Goal: Task Accomplishment & Management: Manage account settings

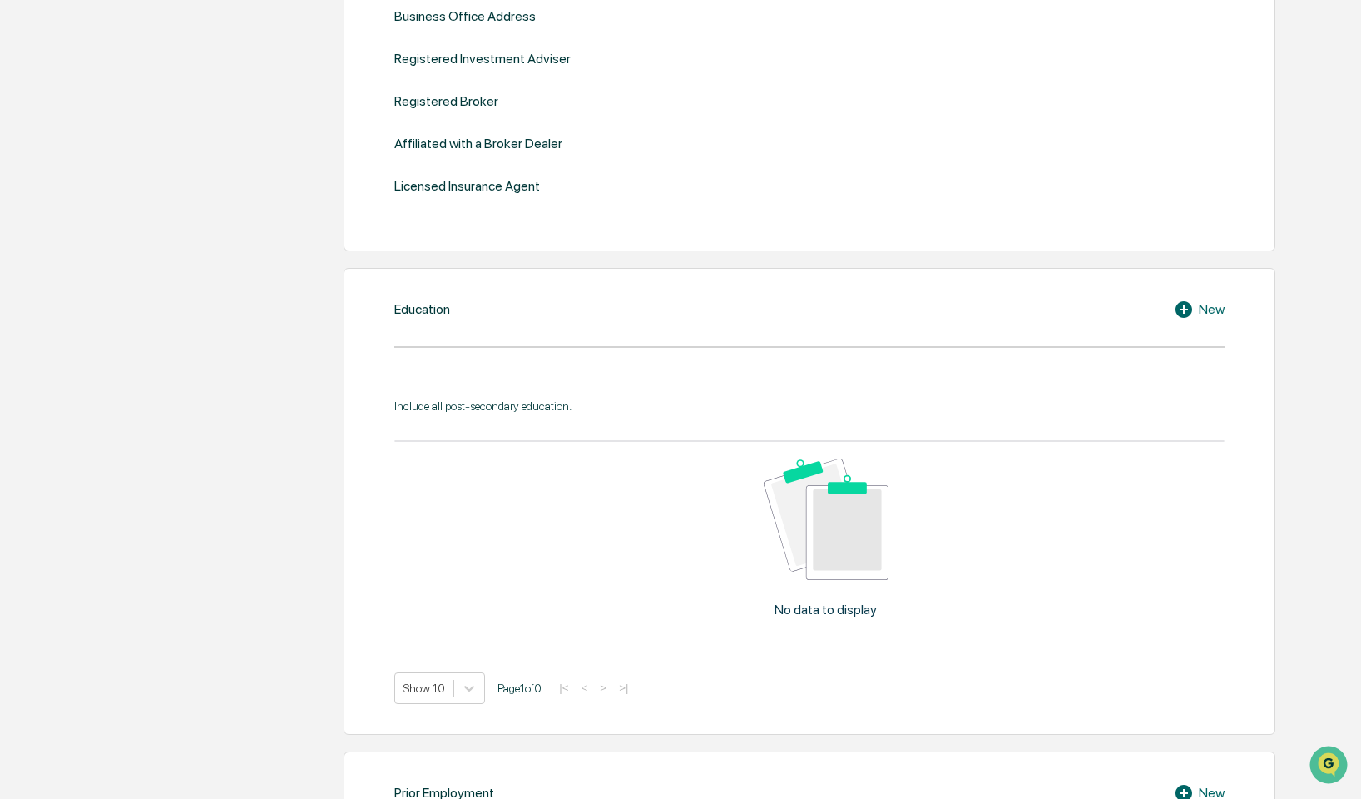
scroll to position [38, 0]
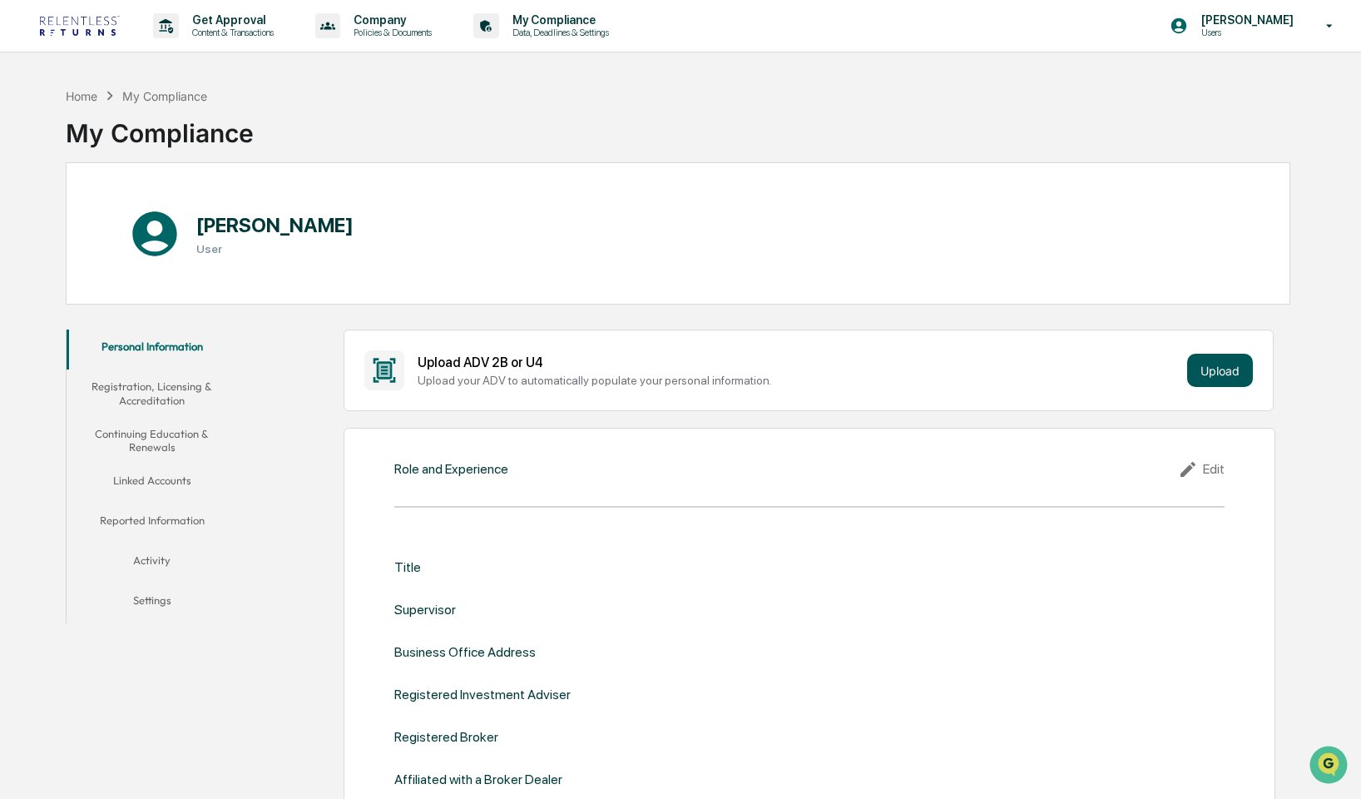
click at [1239, 374] on button "Upload" at bounding box center [1220, 370] width 66 height 33
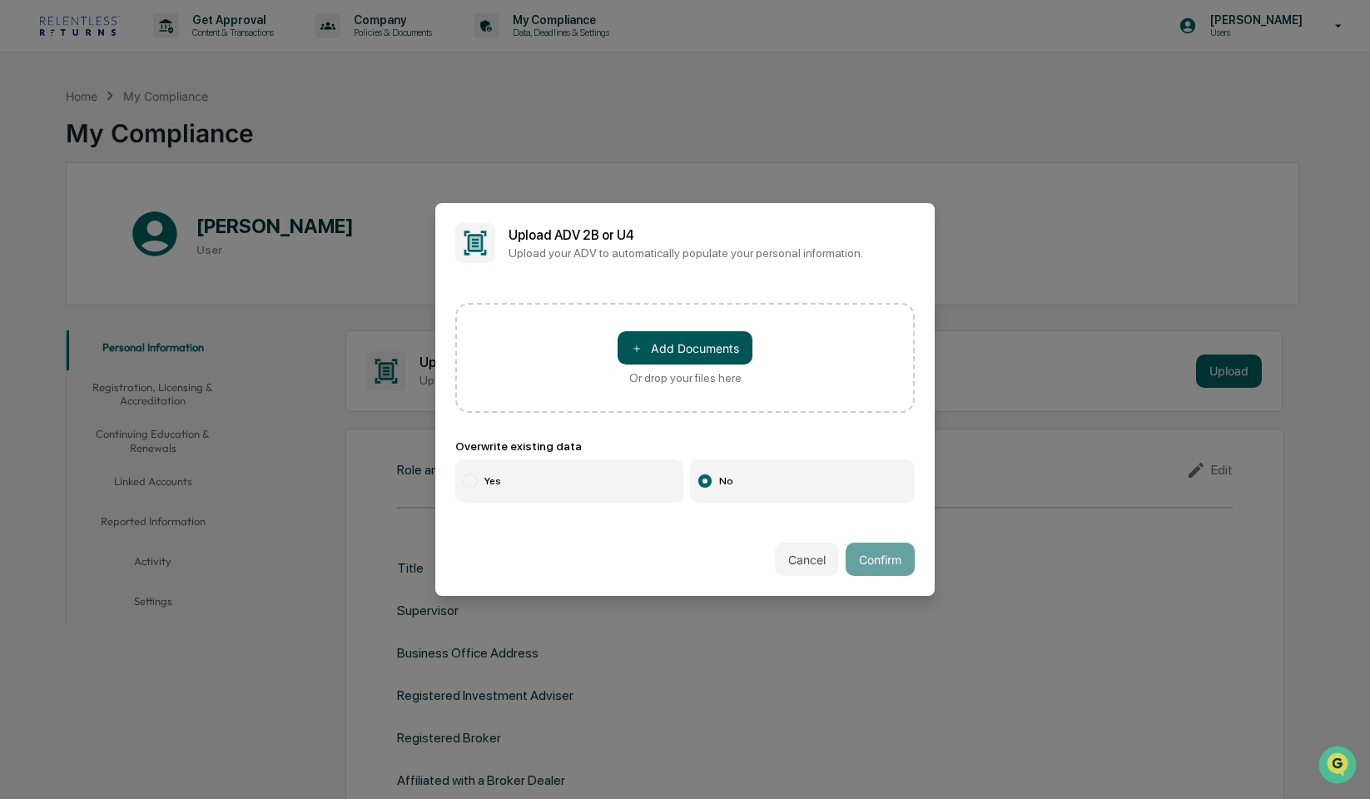
click at [624, 335] on button "＋ Add Documents" at bounding box center [684, 347] width 135 height 33
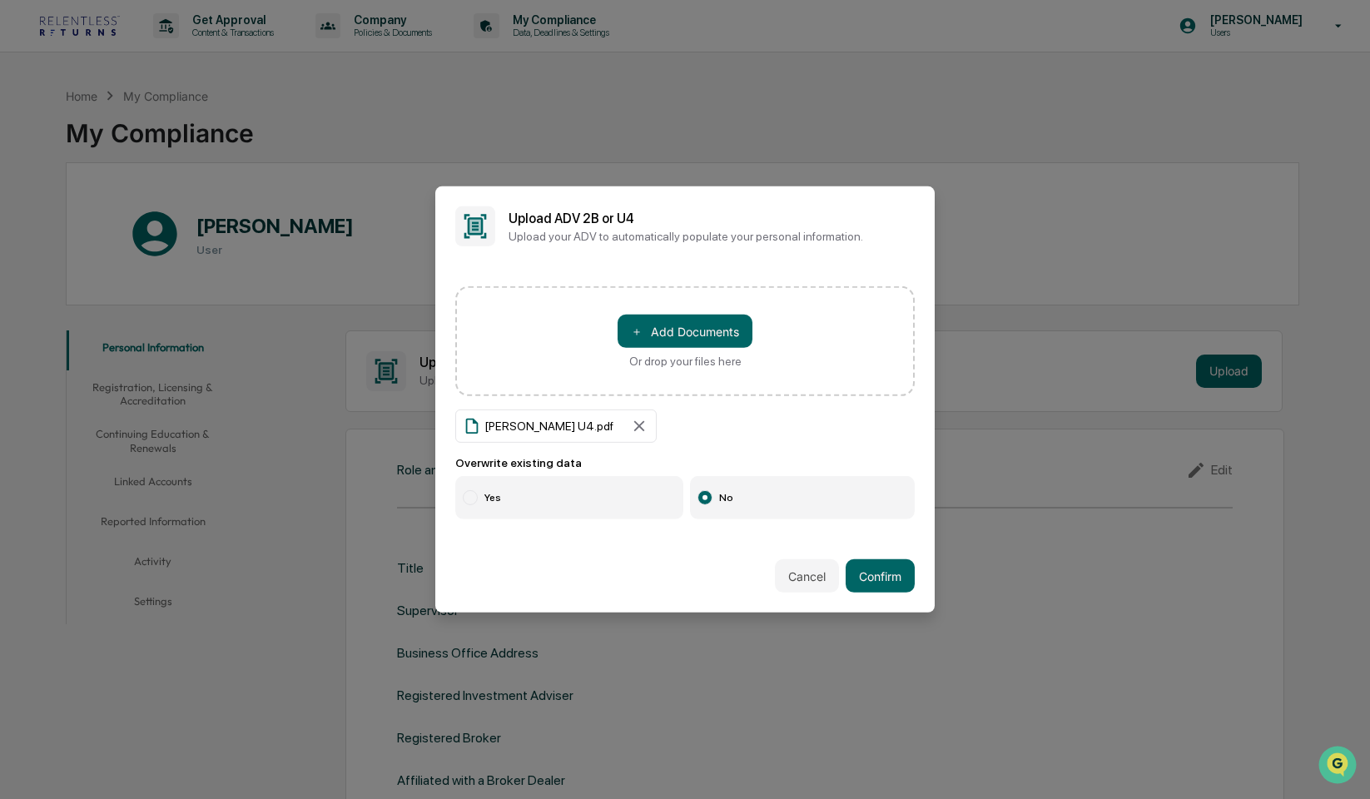
click at [577, 510] on label "Yes" at bounding box center [569, 497] width 228 height 43
click at [886, 579] on button "Confirm" at bounding box center [879, 575] width 69 height 33
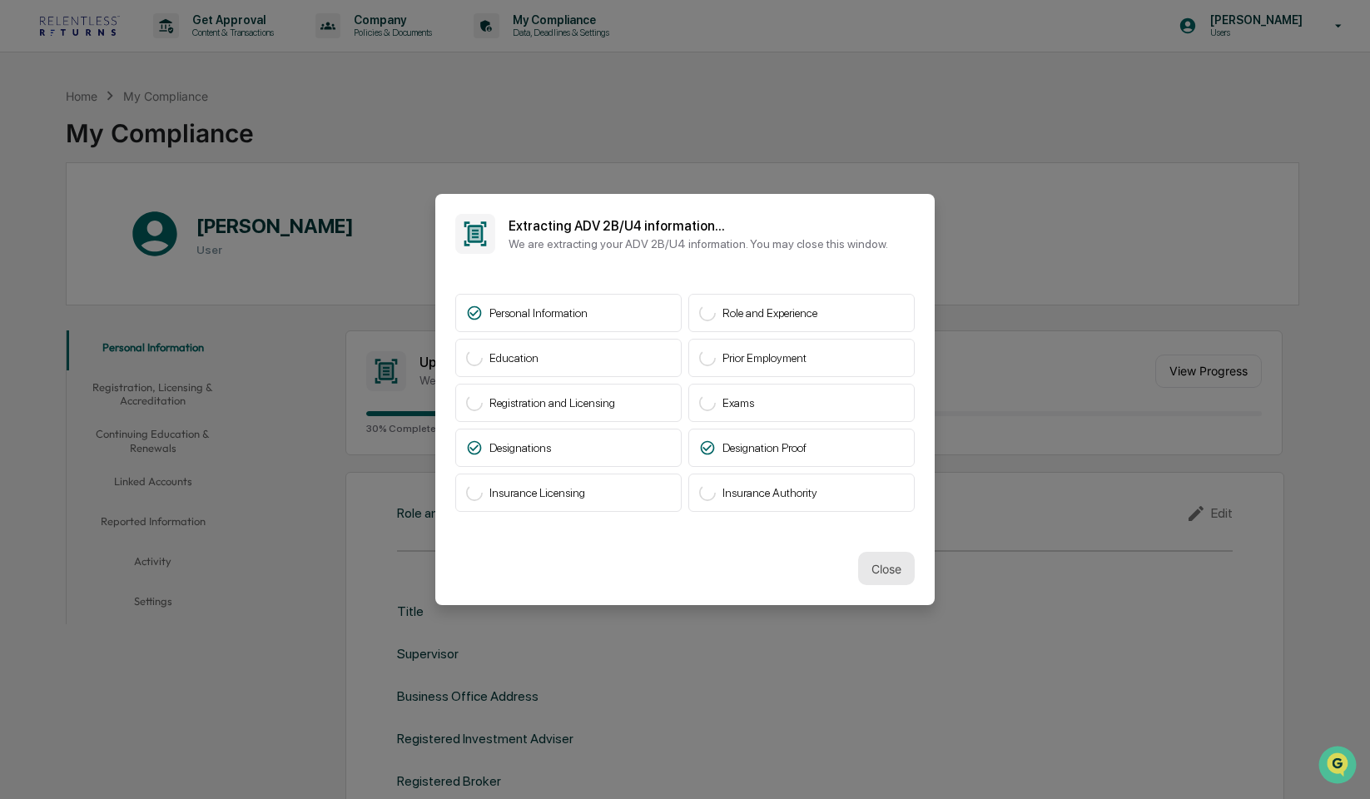
click at [895, 574] on button "Close" at bounding box center [886, 568] width 57 height 33
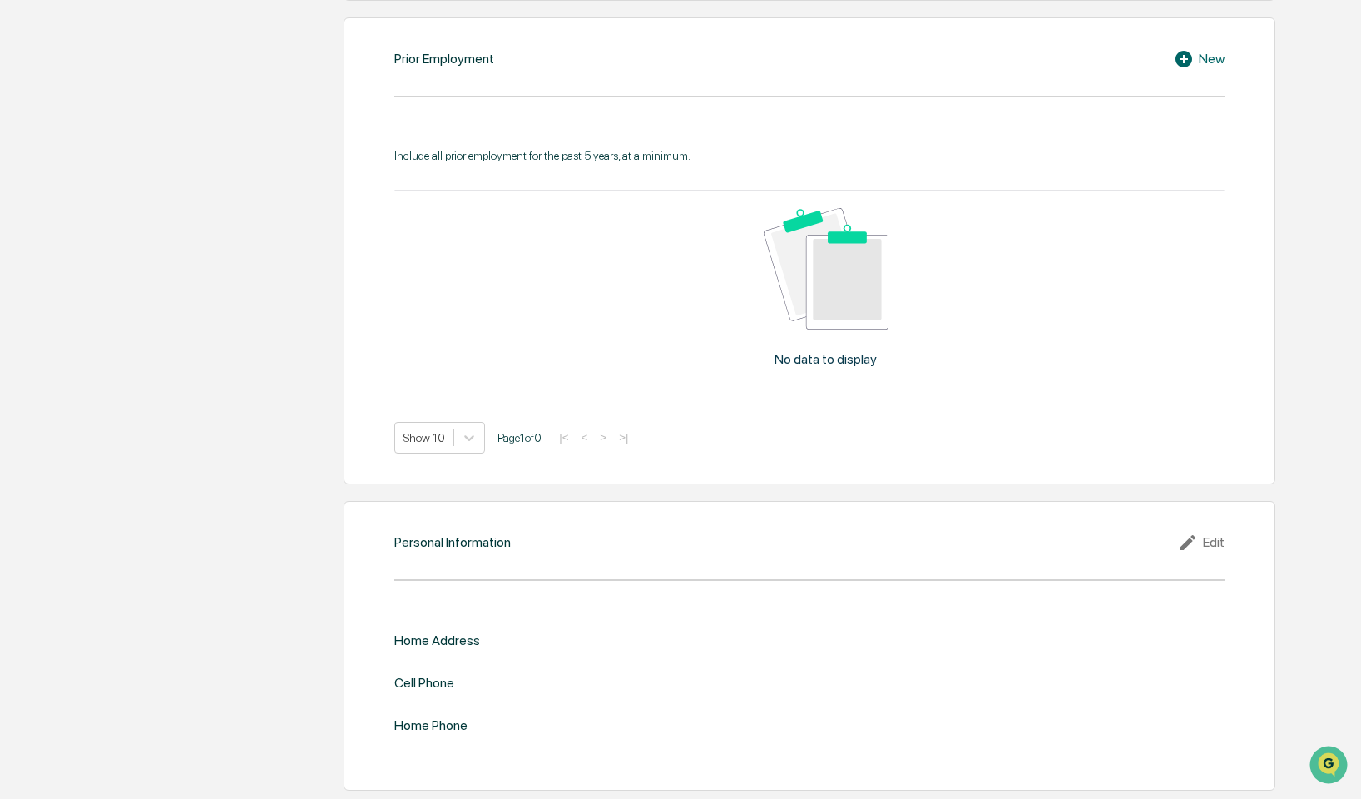
scroll to position [1370, 0]
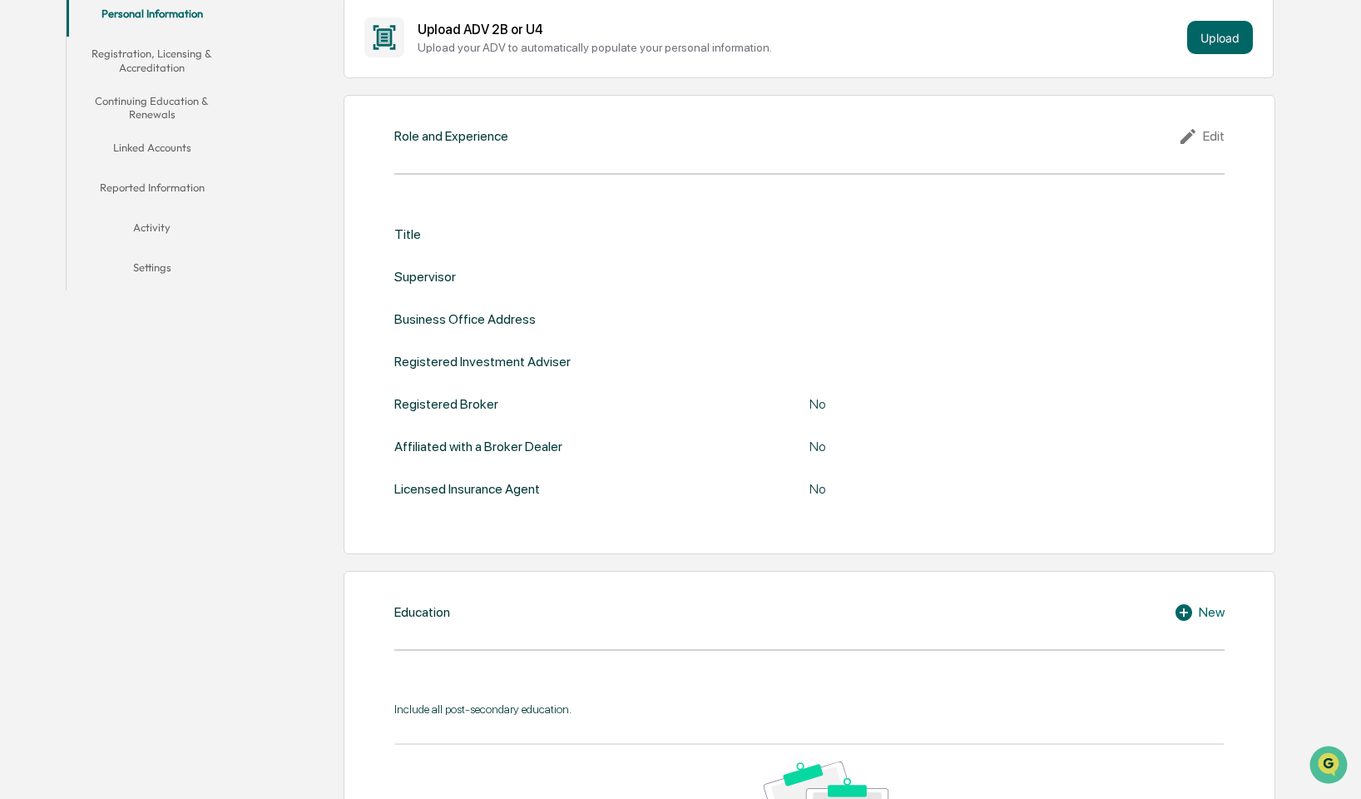
click at [1213, 142] on div "Edit" at bounding box center [1201, 136] width 47 height 20
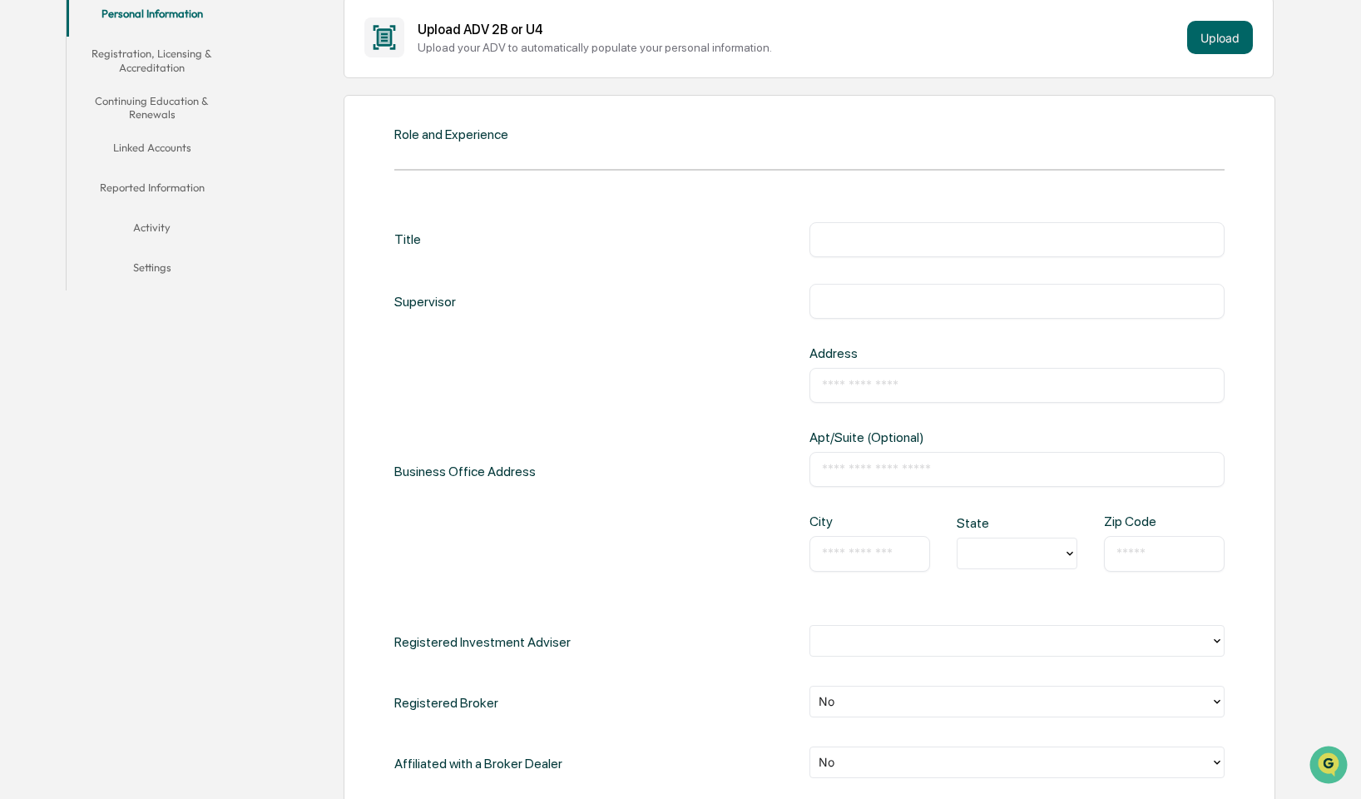
click at [929, 246] on input "text" at bounding box center [1017, 239] width 390 height 17
click at [713, 174] on div "Role and Experience Title ​ Supervisor ​ Business Office Address Address ​ Apt/…" at bounding box center [810, 513] width 933 height 837
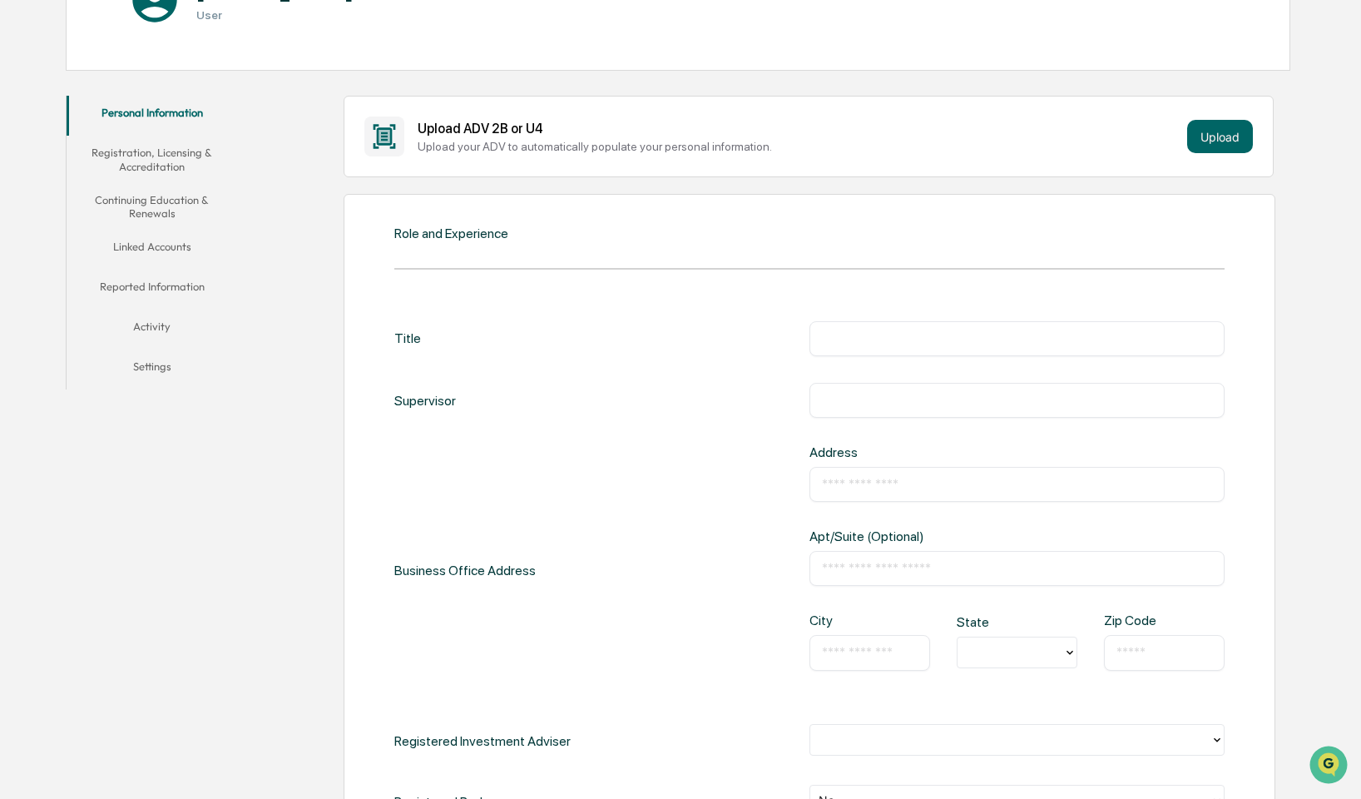
scroll to position [166, 0]
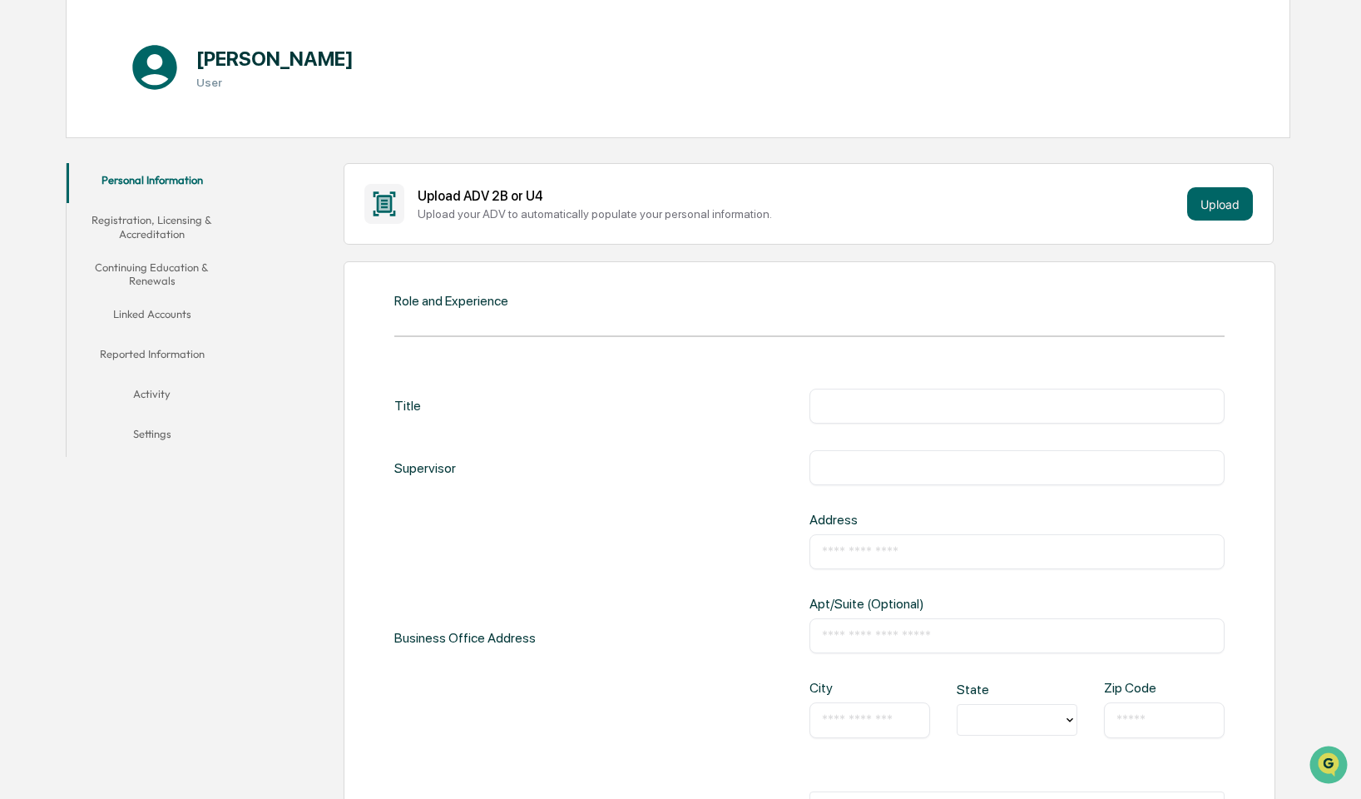
click at [880, 382] on div "Title ​ Supervisor ​ Business Office Address Address ​ Apt/Suite (Optional) ​ C…" at bounding box center [809, 716] width 830 height 704
click at [883, 404] on input "text" at bounding box center [1017, 406] width 390 height 17
click at [875, 477] on div "​" at bounding box center [1017, 467] width 415 height 35
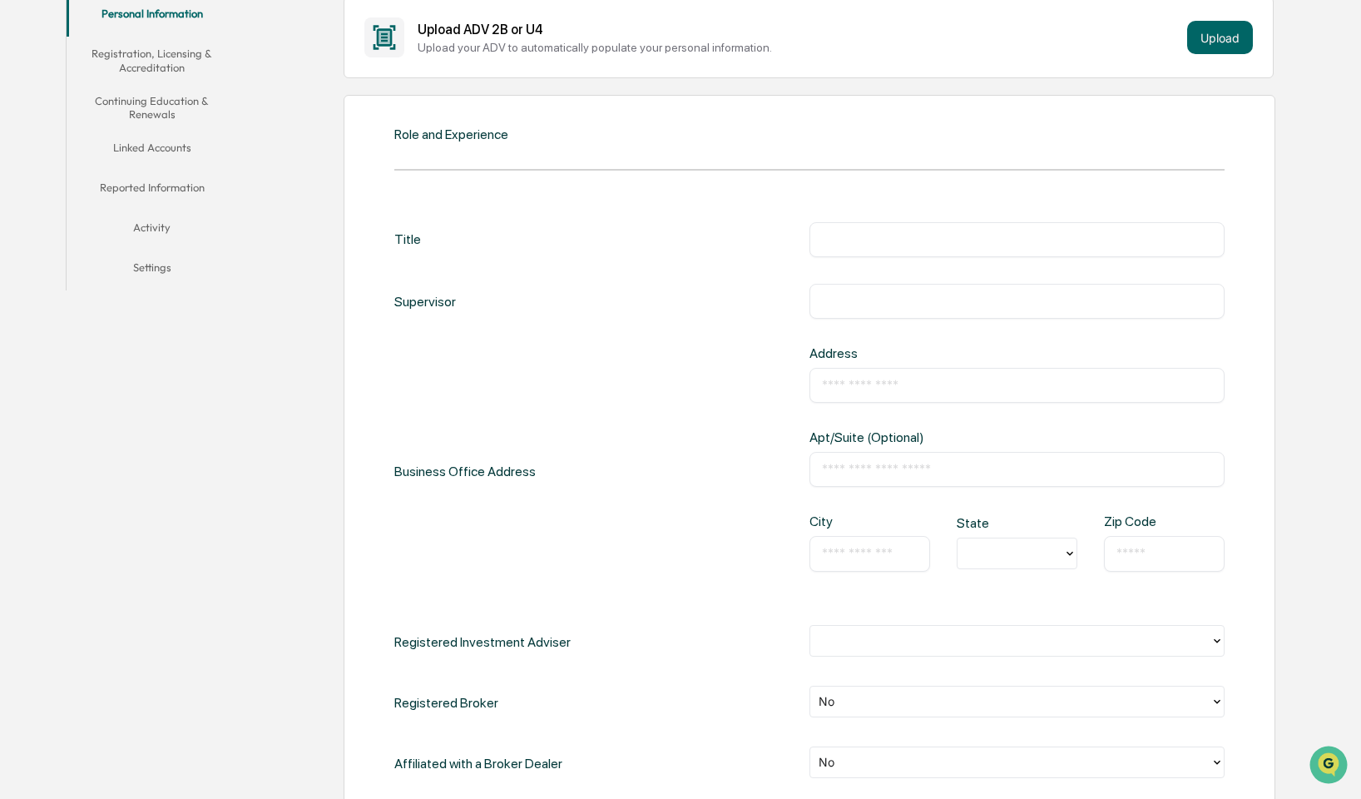
scroll to position [666, 0]
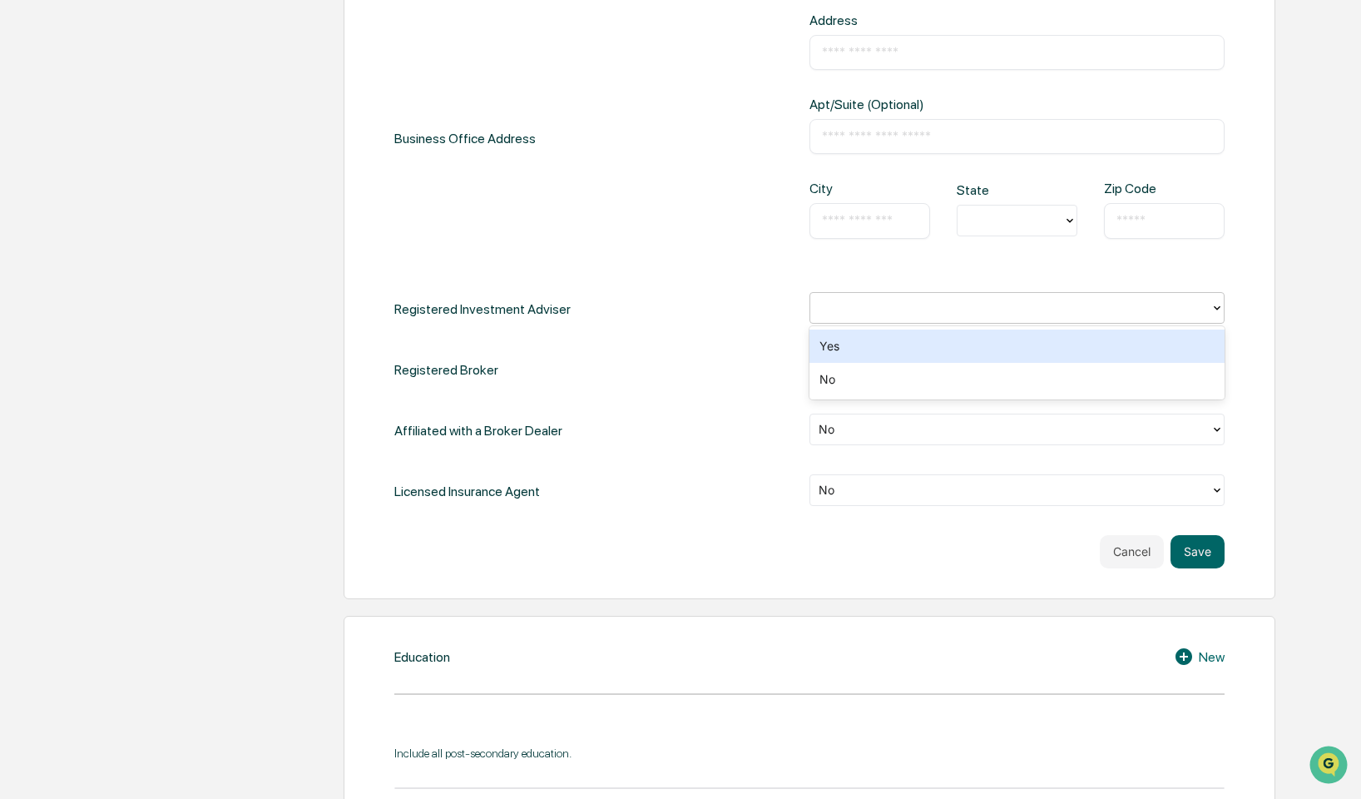
click at [835, 309] on div at bounding box center [1011, 307] width 384 height 19
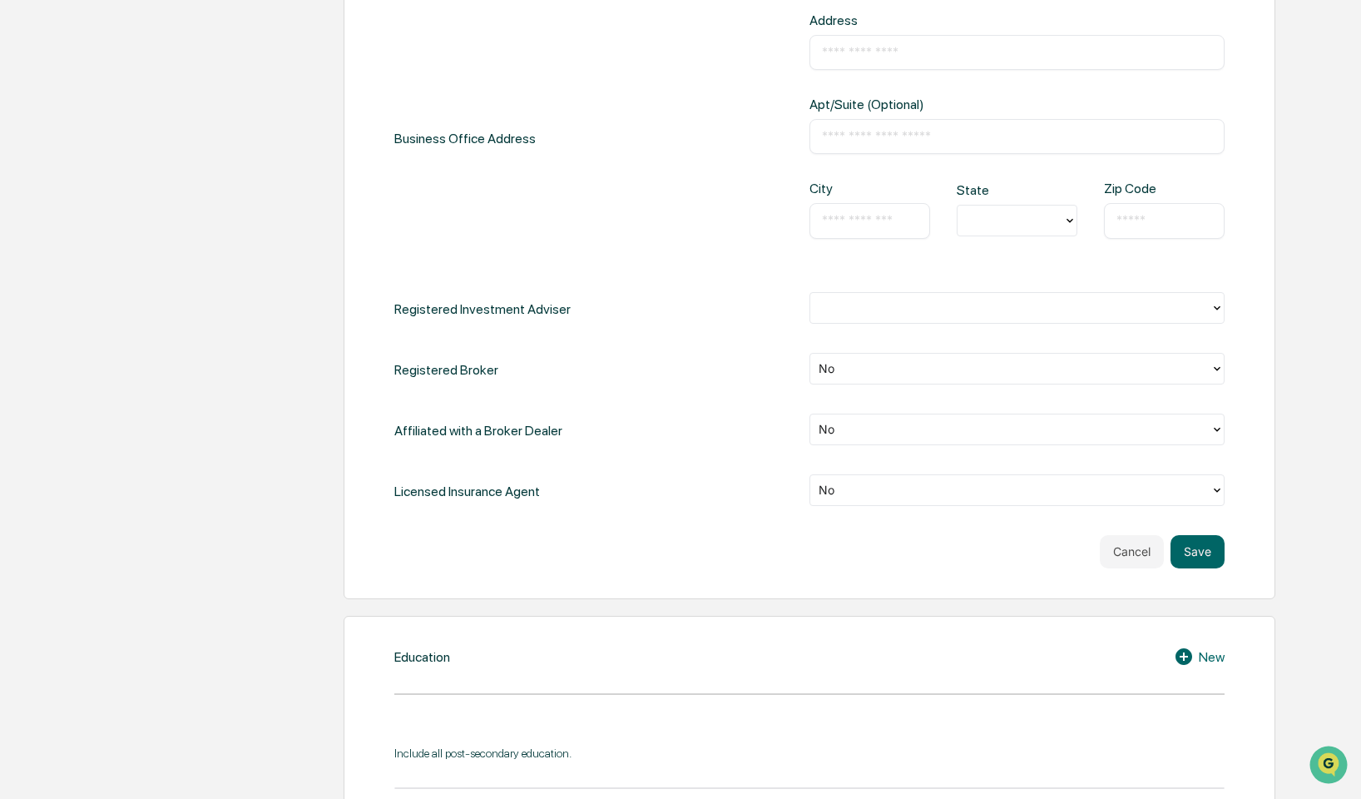
click at [588, 269] on div "Title ​ Supervisor ​ Business Office Address Address ​ Apt/Suite (Optional) ​ C…" at bounding box center [809, 198] width 830 height 619
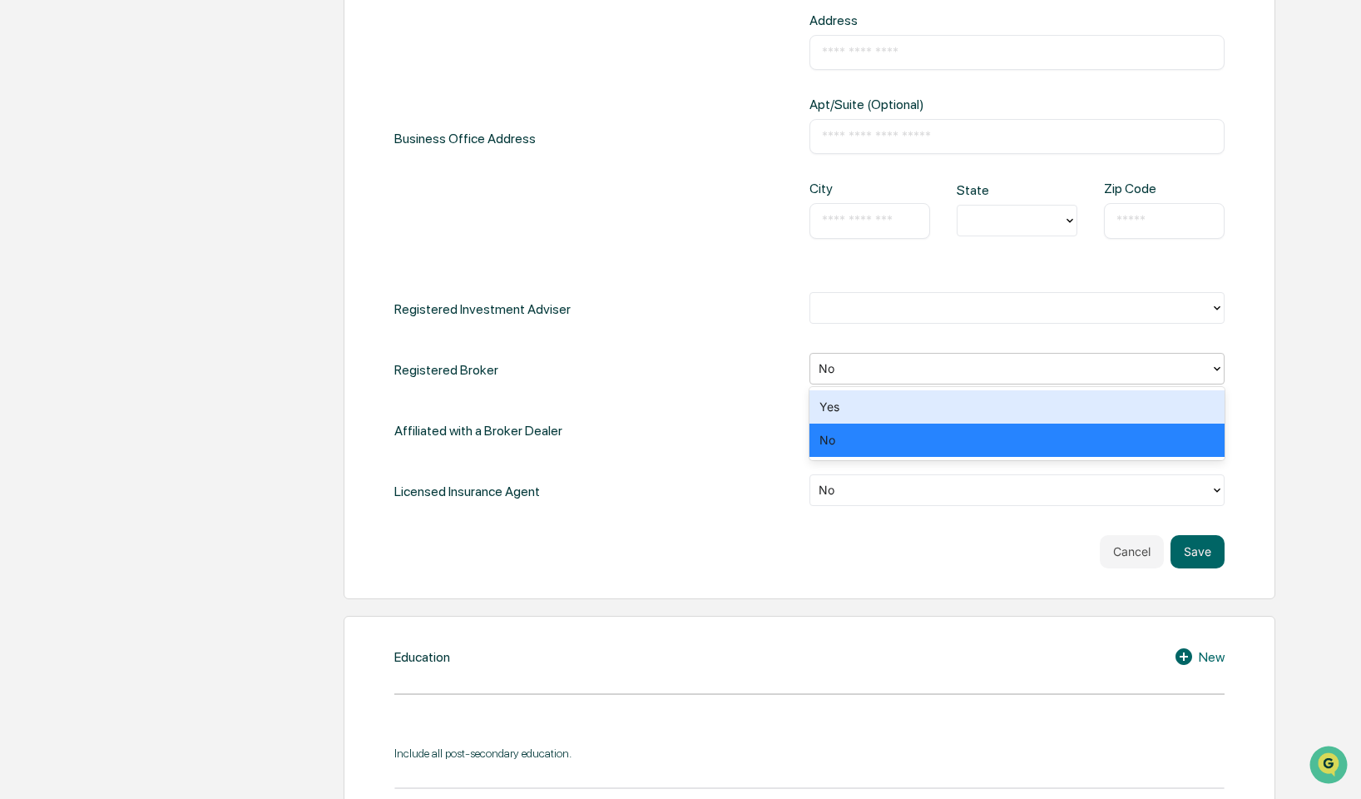
click at [860, 366] on div at bounding box center [1011, 368] width 384 height 19
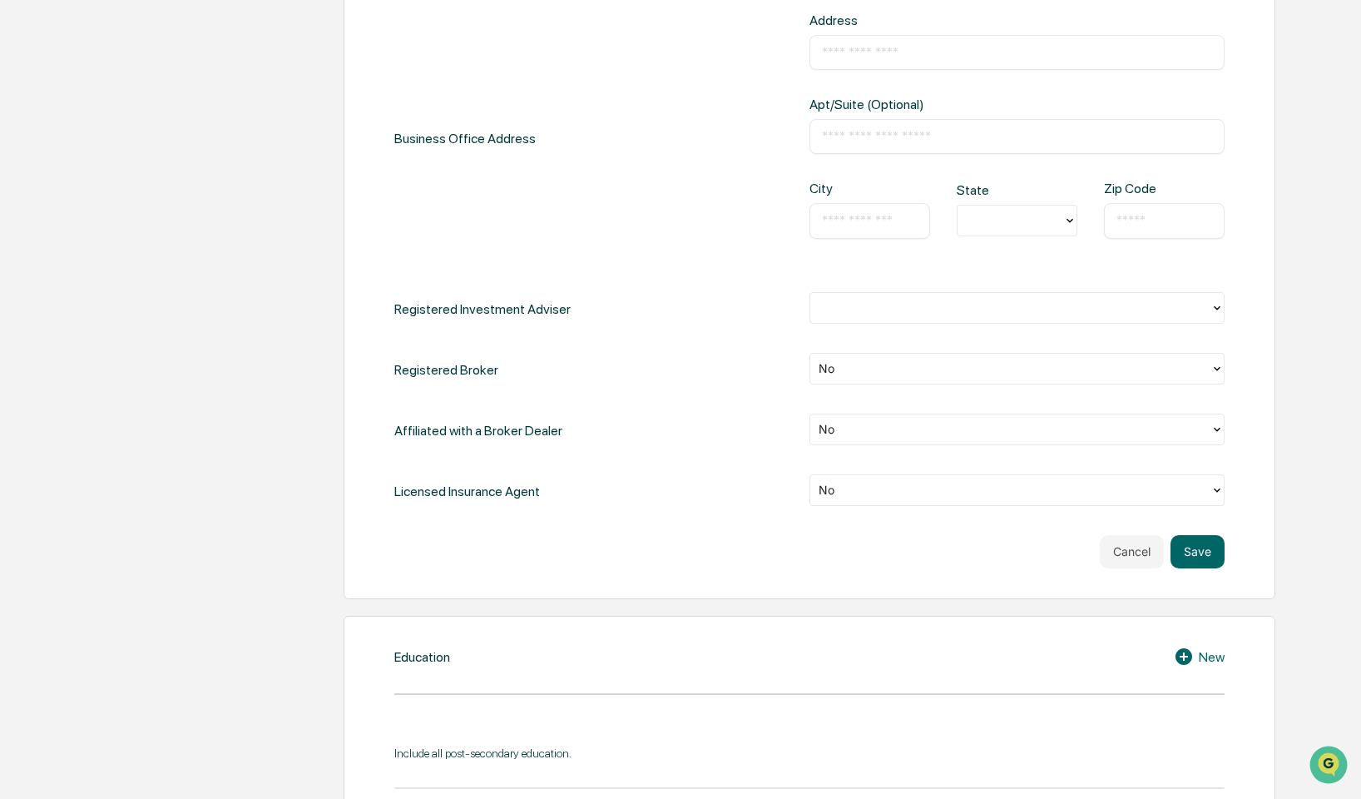
click at [662, 348] on div "Title ​ Supervisor ​ Business Office Address Address ​ Apt/Suite (Optional) ​ C…" at bounding box center [809, 198] width 830 height 619
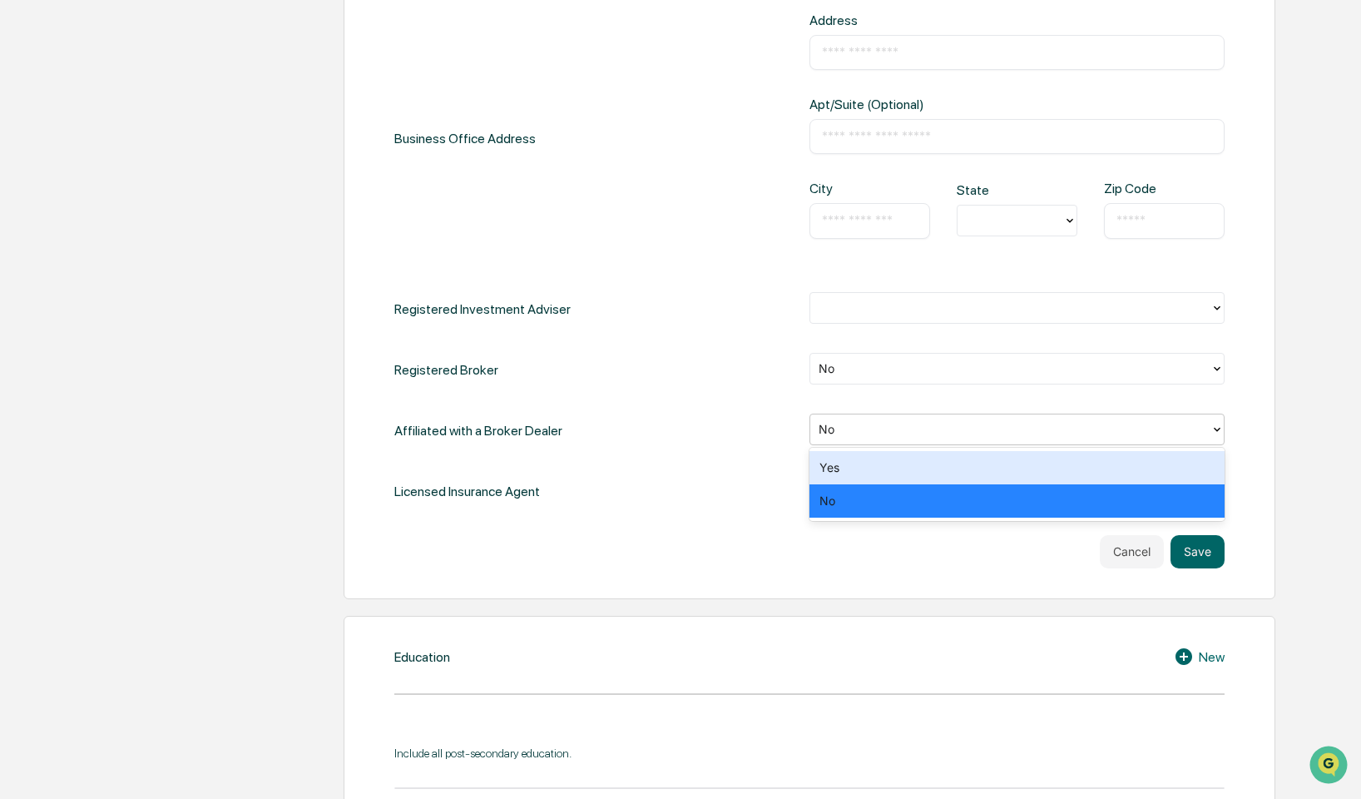
click at [882, 433] on div at bounding box center [1011, 428] width 384 height 19
click at [859, 468] on div "Yes" at bounding box center [1017, 467] width 415 height 33
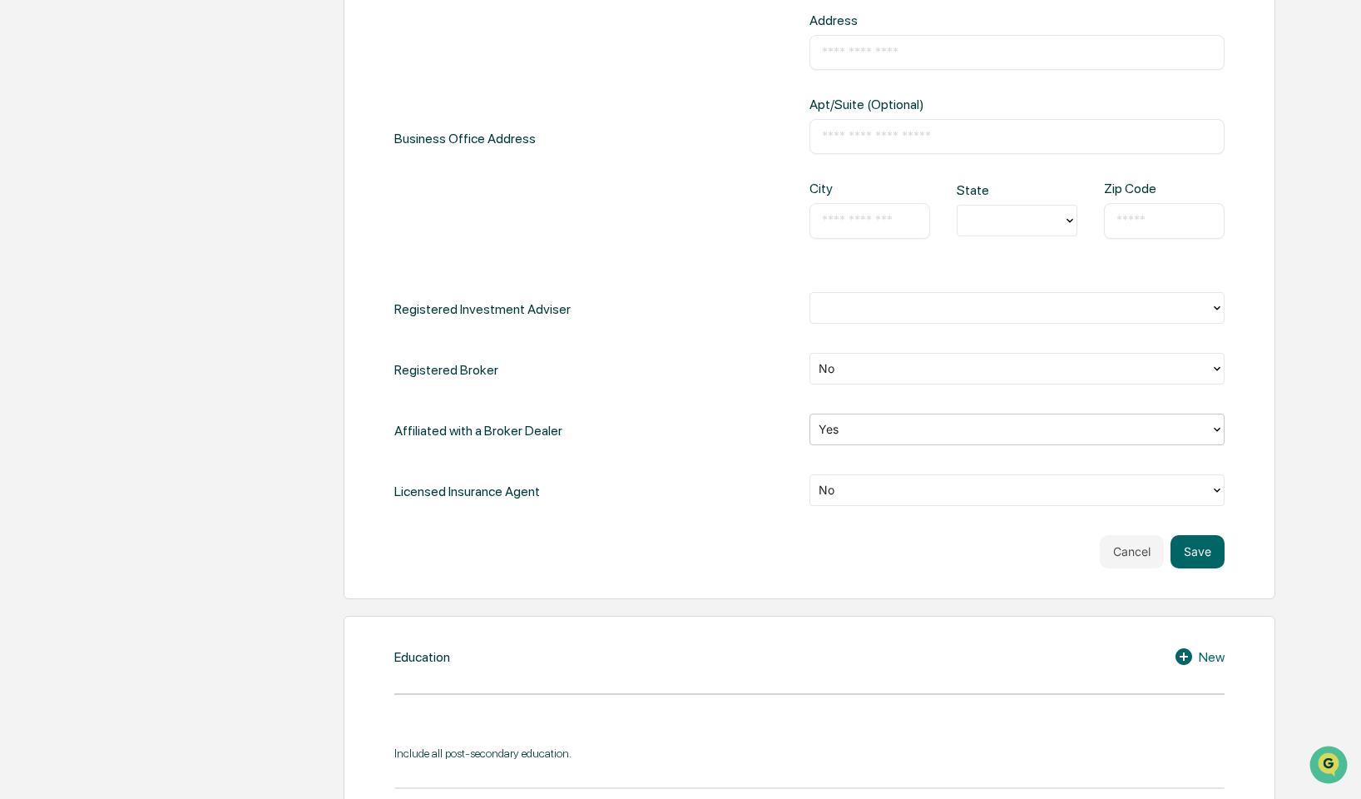
click at [846, 500] on div "No" at bounding box center [1010, 490] width 400 height 26
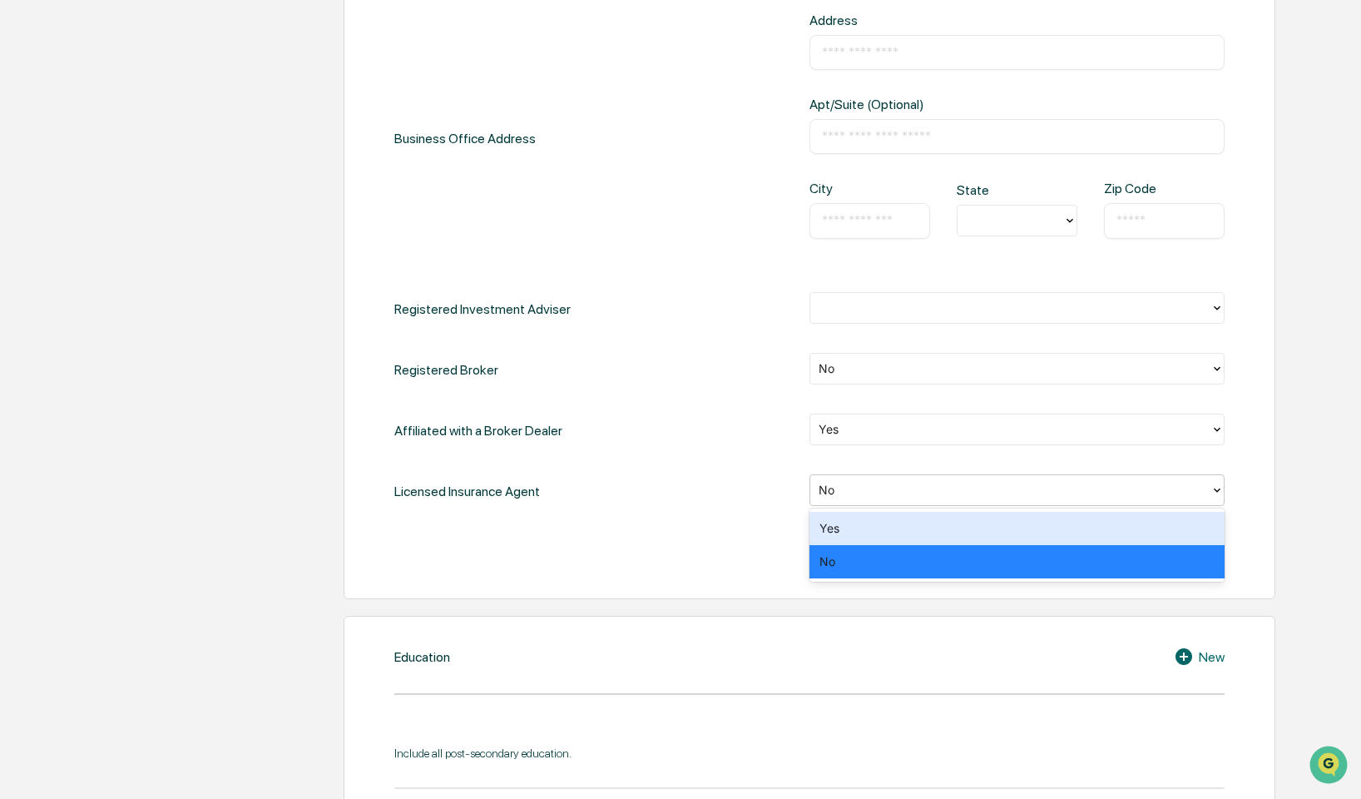
click at [836, 359] on div at bounding box center [1011, 368] width 384 height 19
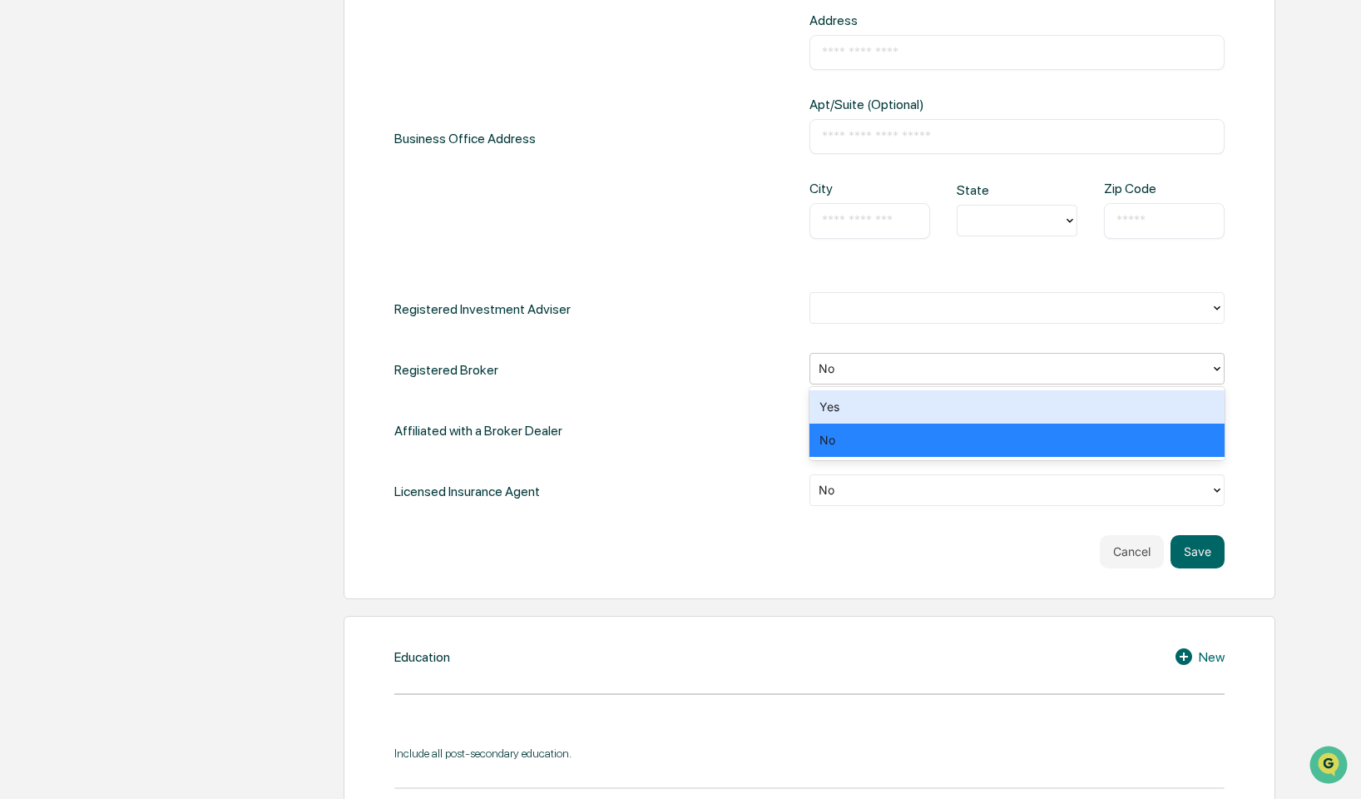
click at [848, 400] on div "Yes" at bounding box center [1017, 406] width 415 height 33
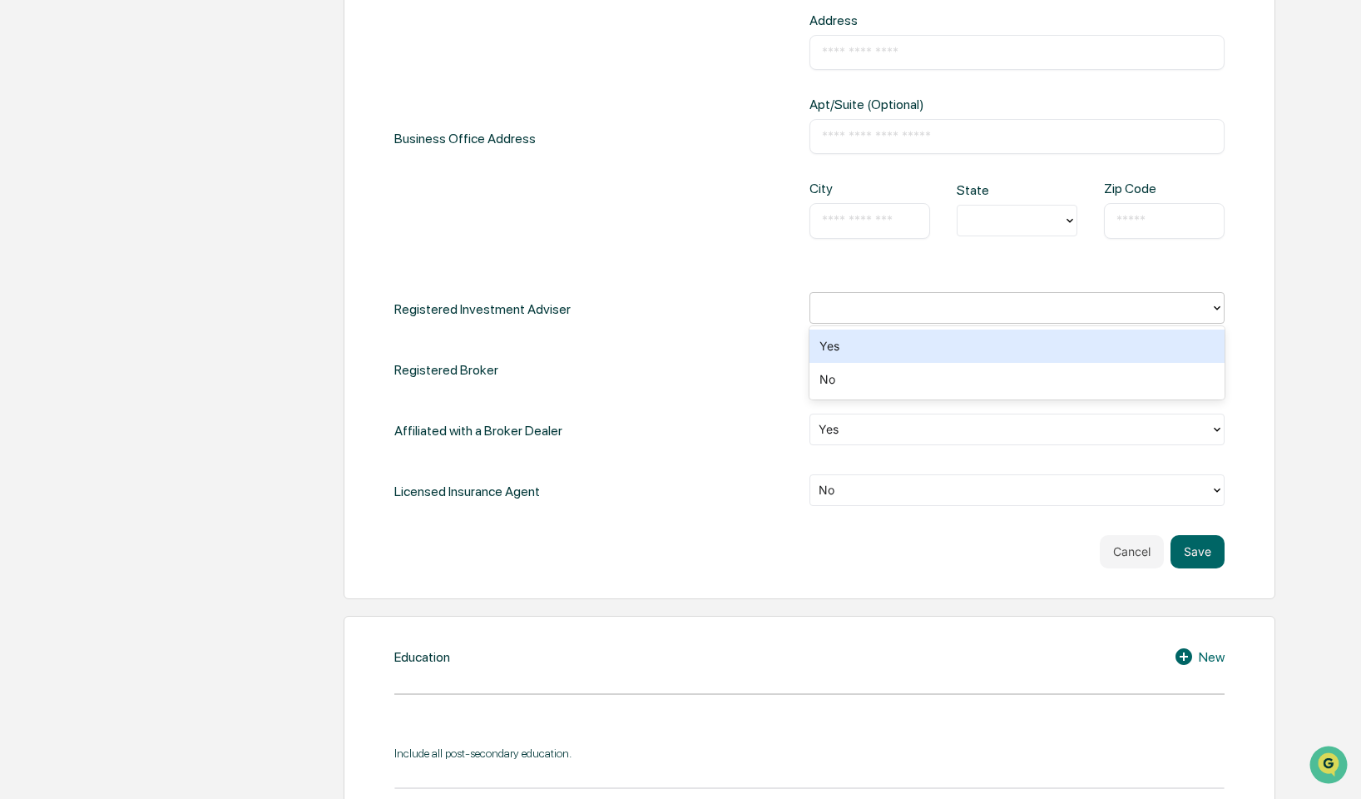
click at [822, 317] on div at bounding box center [1010, 308] width 400 height 26
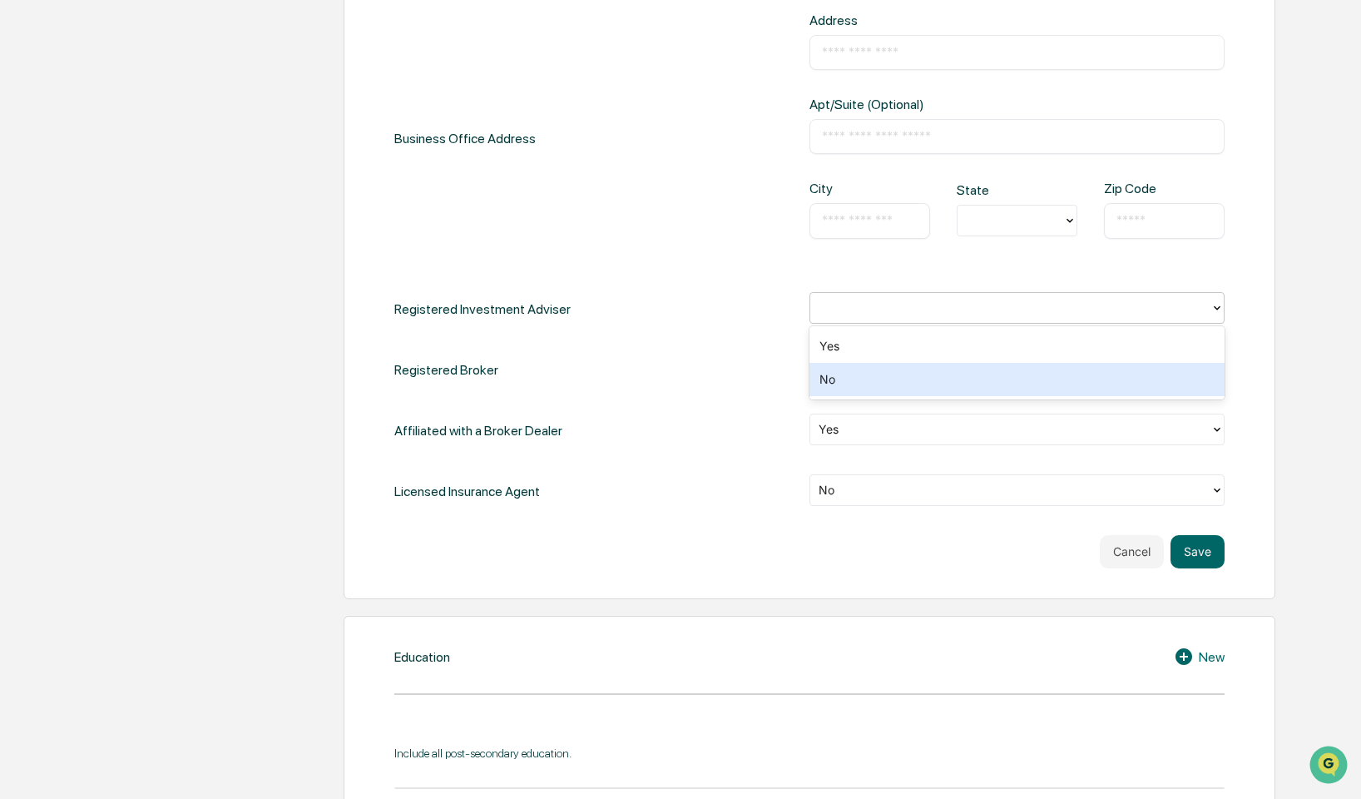
click at [846, 374] on div "No" at bounding box center [1017, 379] width 415 height 33
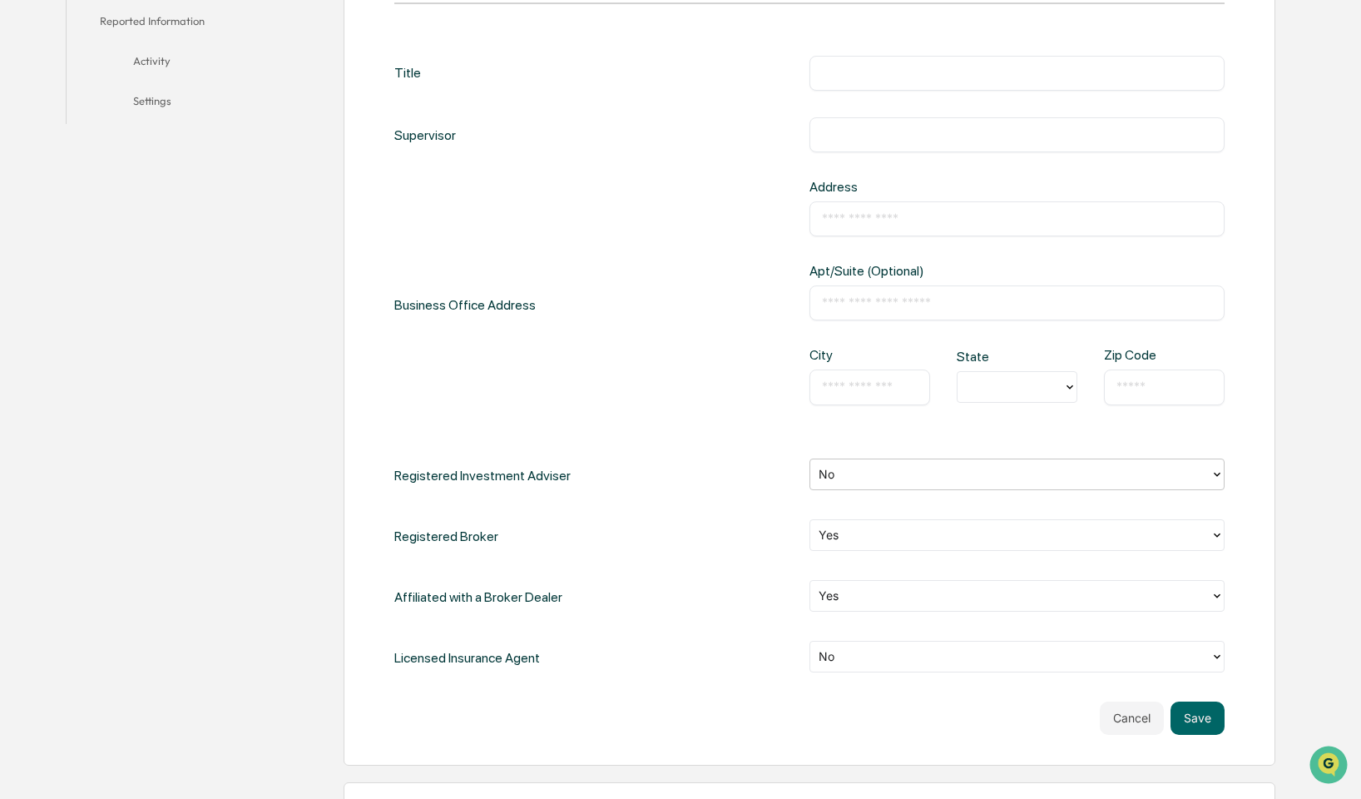
scroll to position [333, 0]
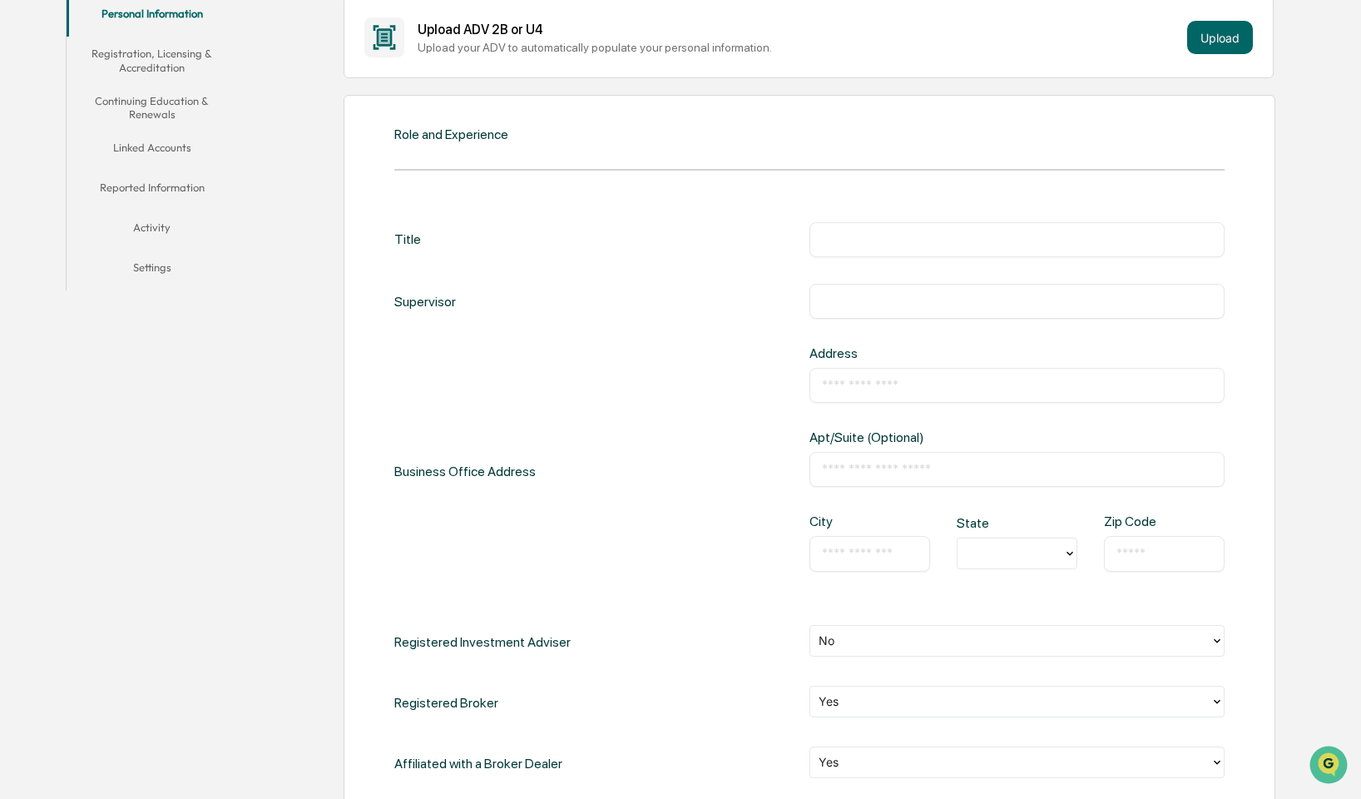
click at [853, 235] on input "text" at bounding box center [1017, 239] width 390 height 17
type input "**********"
type input "********"
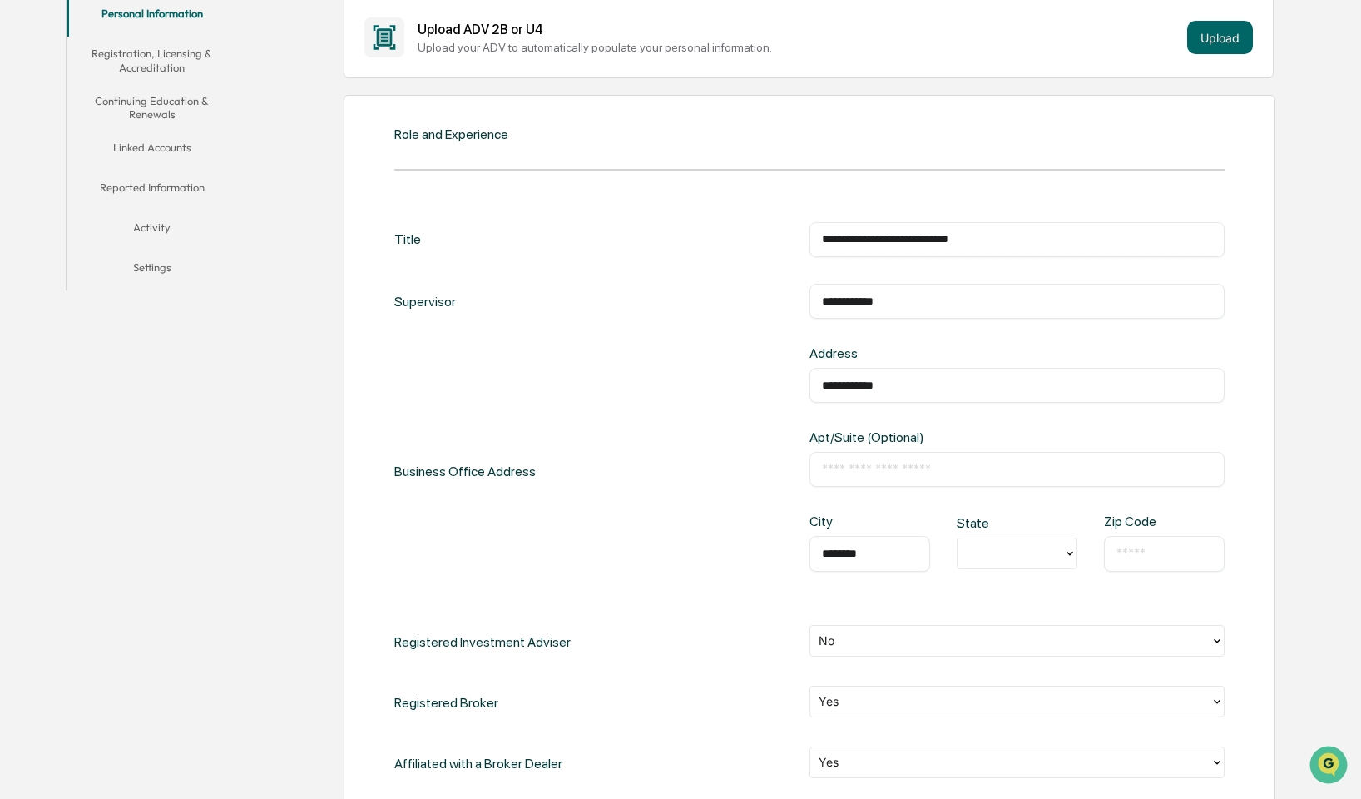
type input "**********"
type input "*****"
click at [904, 406] on div "**********" at bounding box center [1017, 471] width 415 height 252
click at [917, 381] on input "**********" at bounding box center [1017, 385] width 390 height 17
type input "**********"
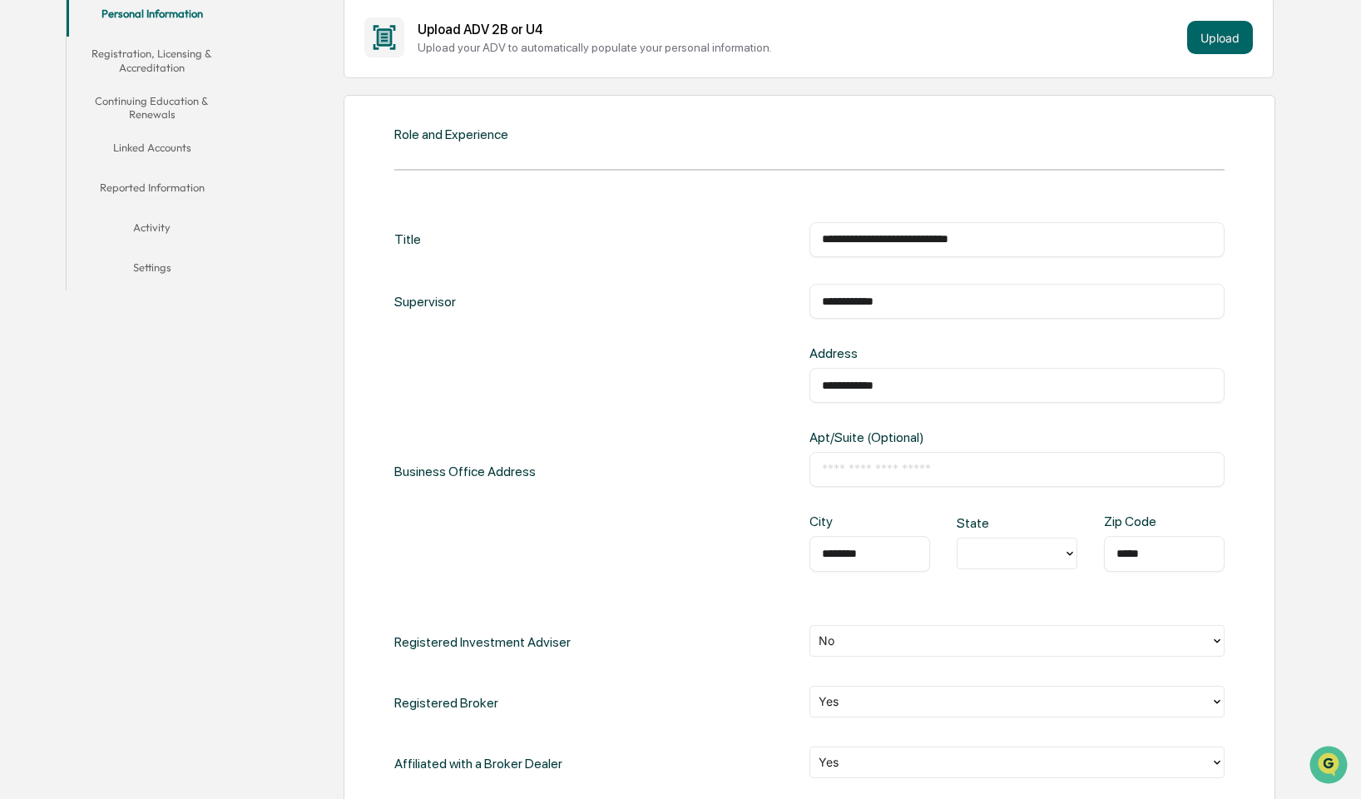
click at [864, 462] on input "text" at bounding box center [1017, 469] width 390 height 17
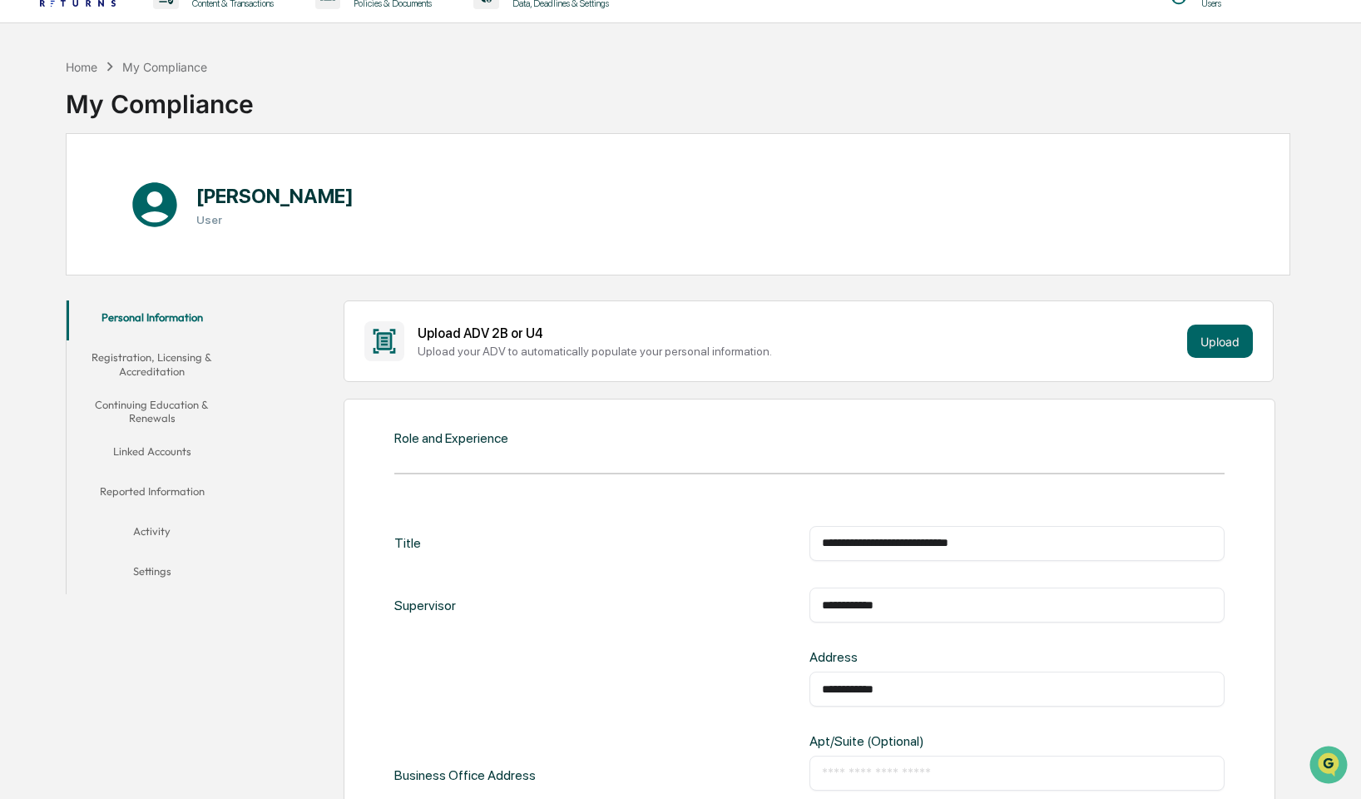
scroll to position [0, 0]
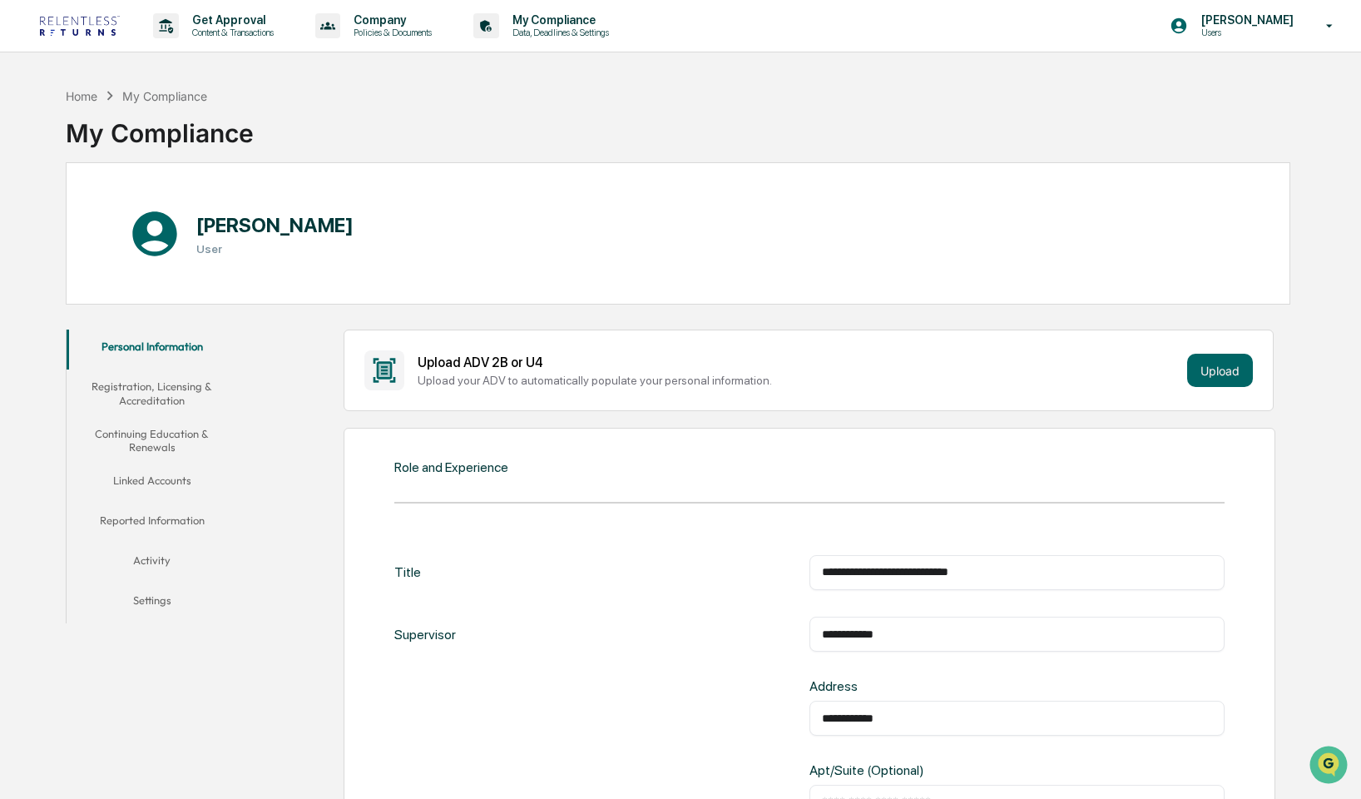
click at [602, 211] on div "[PERSON_NAME] User" at bounding box center [678, 233] width 1225 height 142
click at [168, 404] on button "Registration, Licensing & Accreditation" at bounding box center [152, 392] width 171 height 47
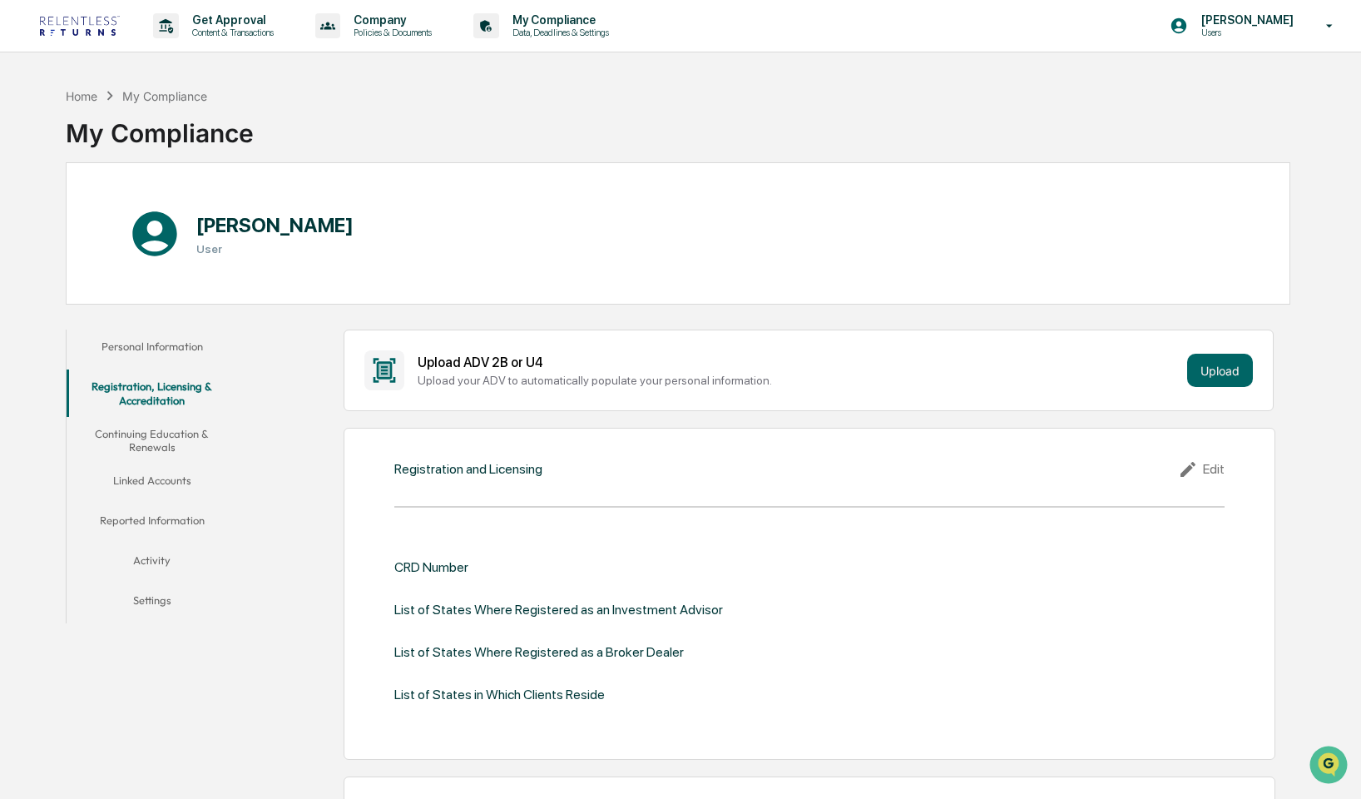
click at [159, 430] on button "Continuing Education & Renewals" at bounding box center [152, 440] width 171 height 47
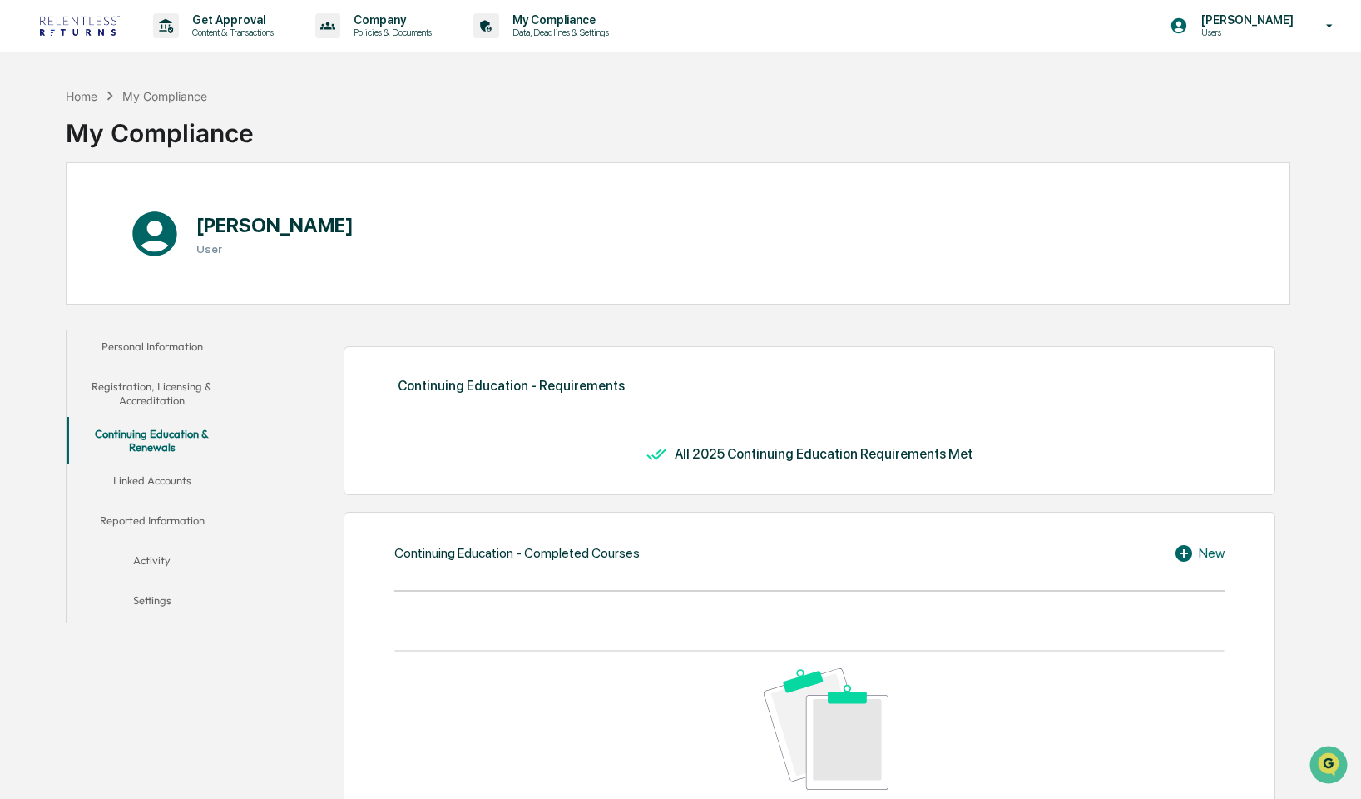
click at [165, 485] on button "Linked Accounts" at bounding box center [152, 483] width 171 height 40
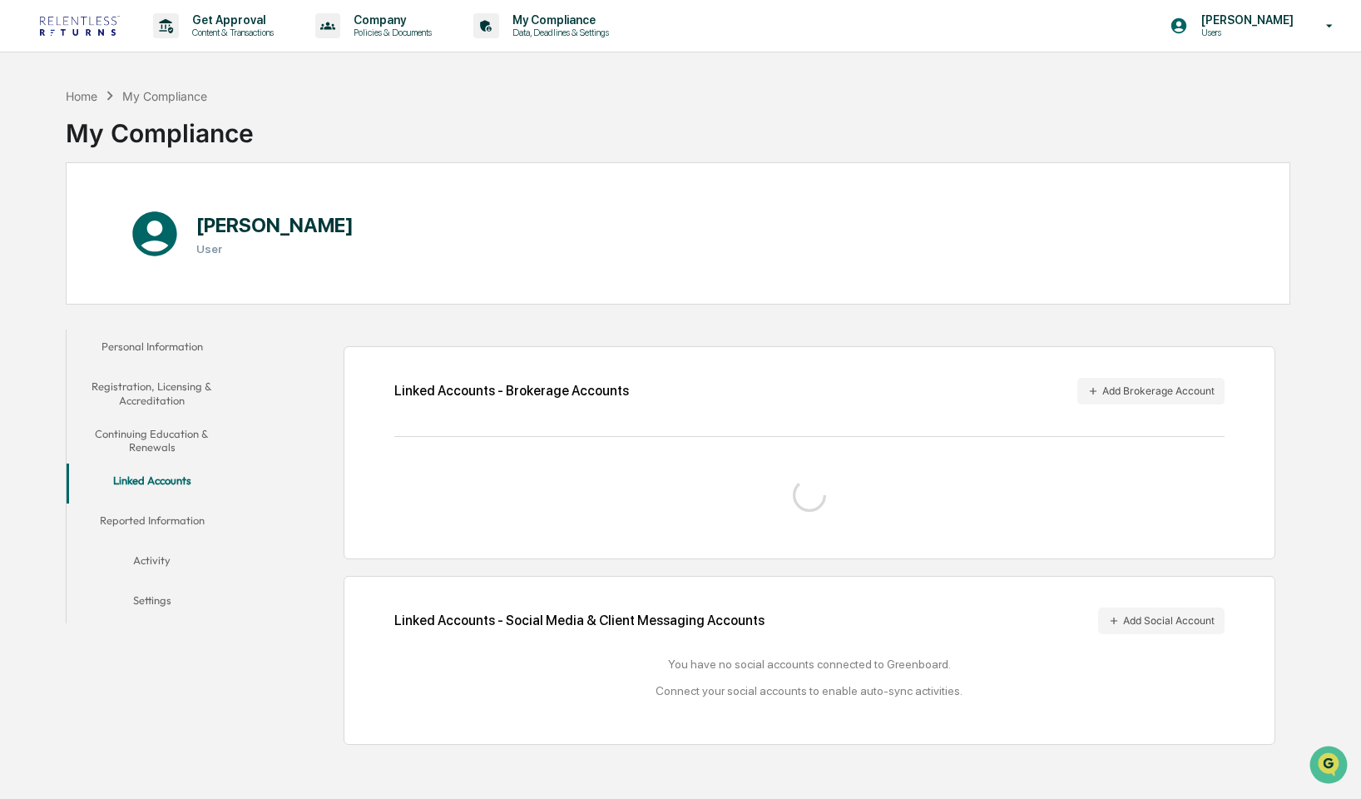
click at [166, 517] on button "Reported Information" at bounding box center [152, 523] width 171 height 40
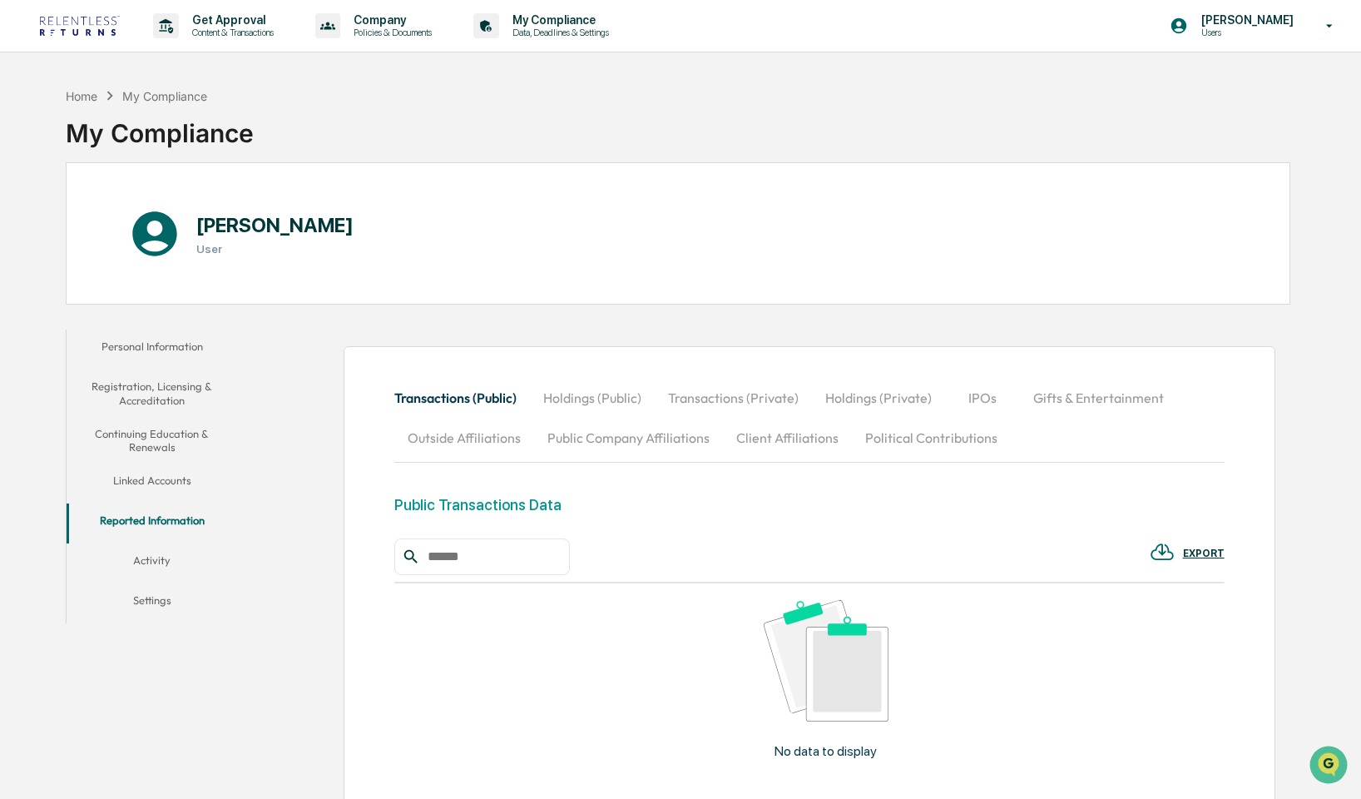
click at [154, 546] on button "Activity" at bounding box center [152, 563] width 171 height 40
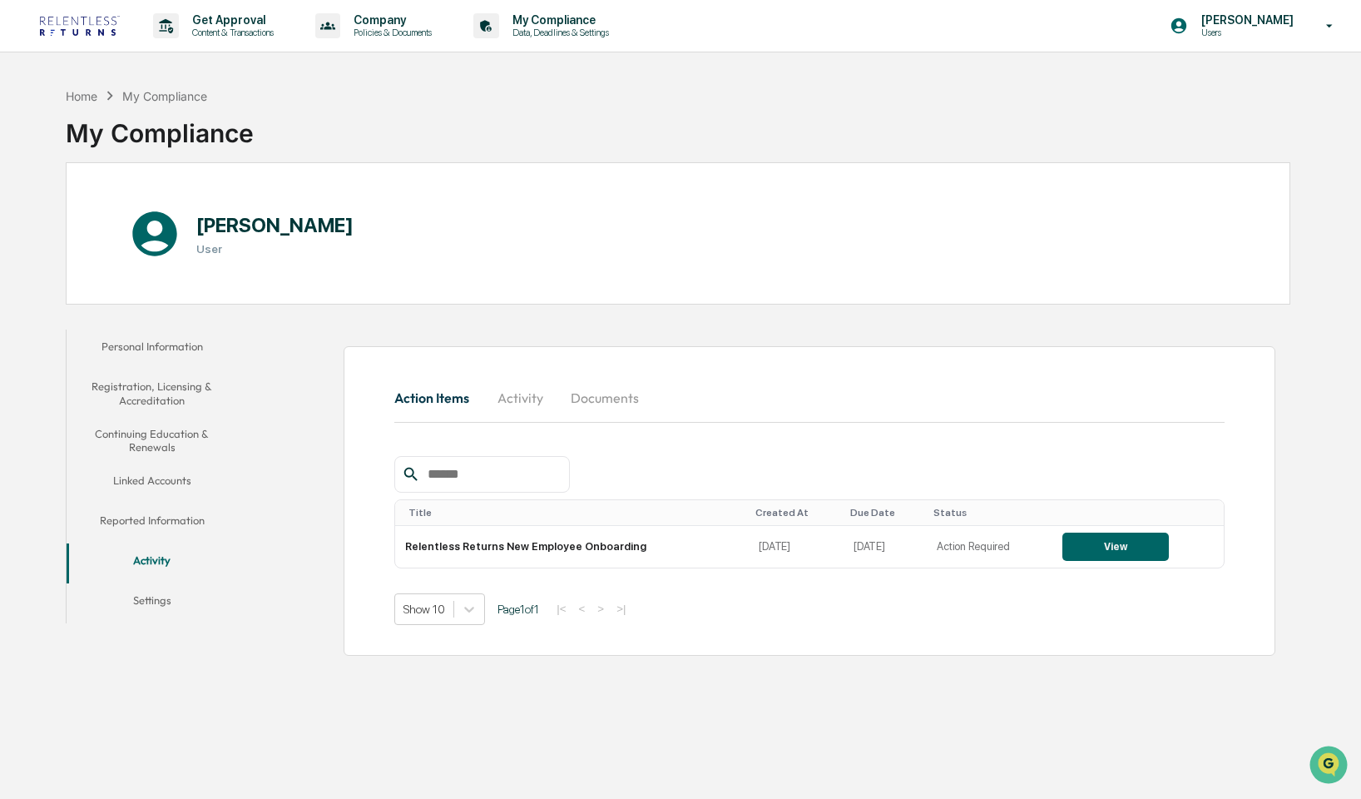
click at [156, 591] on button "Settings" at bounding box center [152, 603] width 171 height 40
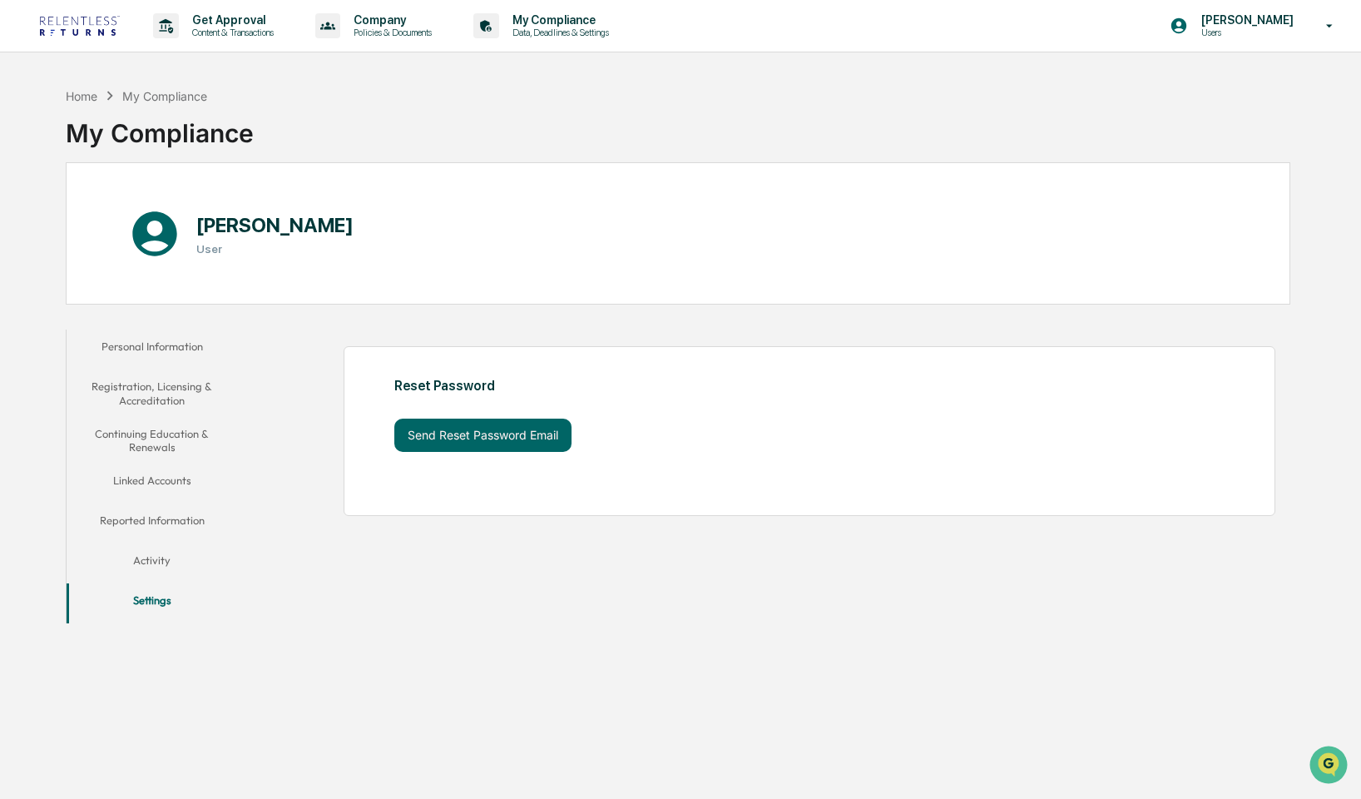
click at [170, 317] on div "Home My Compliance My Compliance [PERSON_NAME] User Personal Information Regist…" at bounding box center [678, 478] width 1275 height 799
click at [165, 342] on button "Personal Information" at bounding box center [152, 350] width 171 height 40
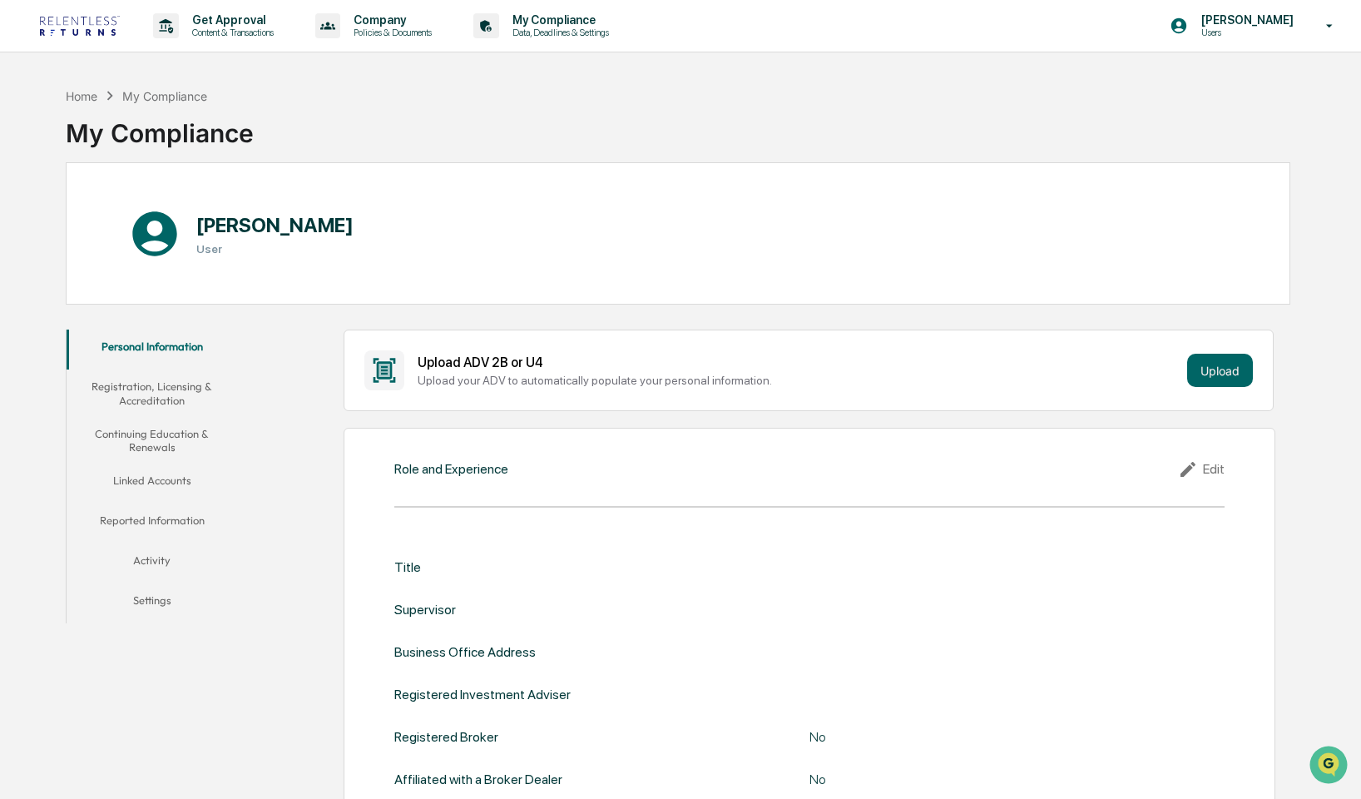
click at [170, 384] on button "Registration, Licensing & Accreditation" at bounding box center [152, 392] width 171 height 47
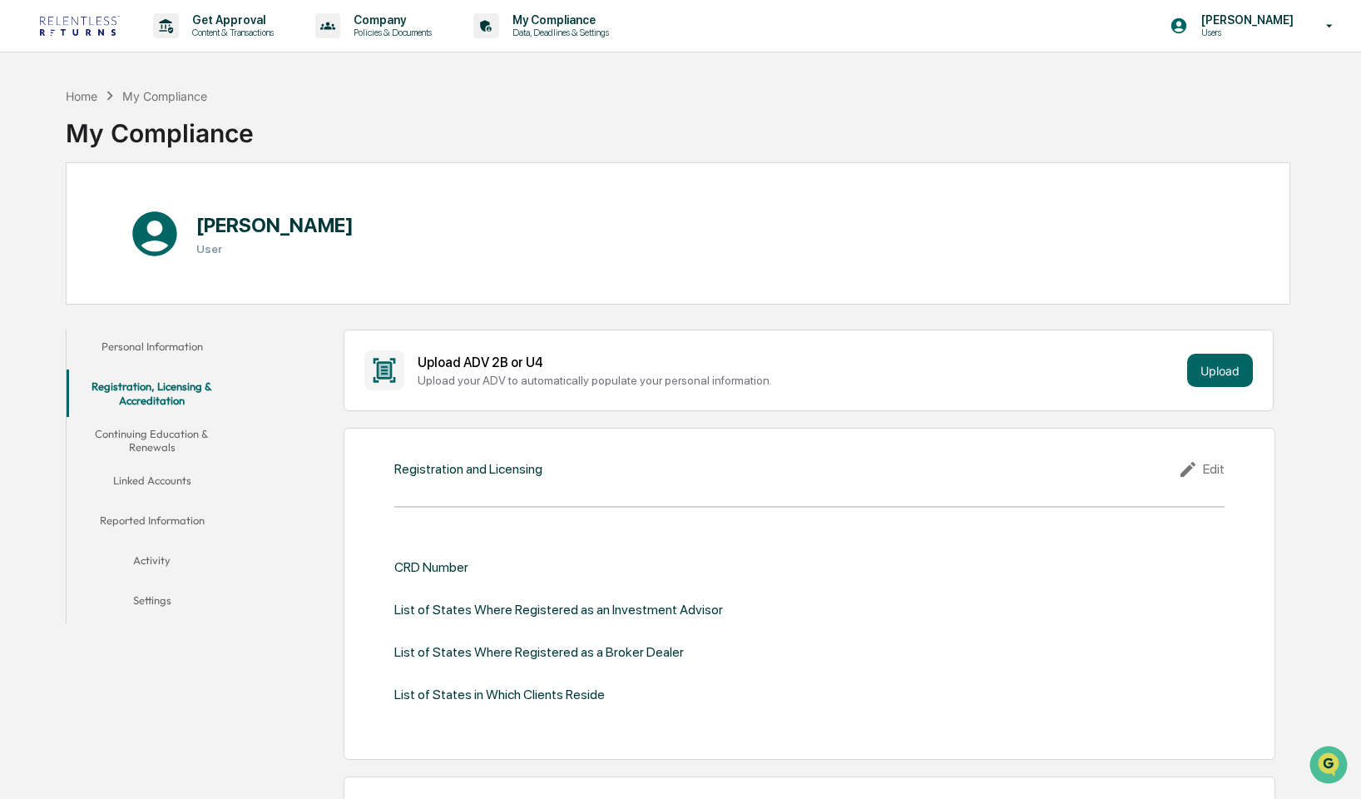
click at [181, 348] on button "Personal Information" at bounding box center [152, 350] width 171 height 40
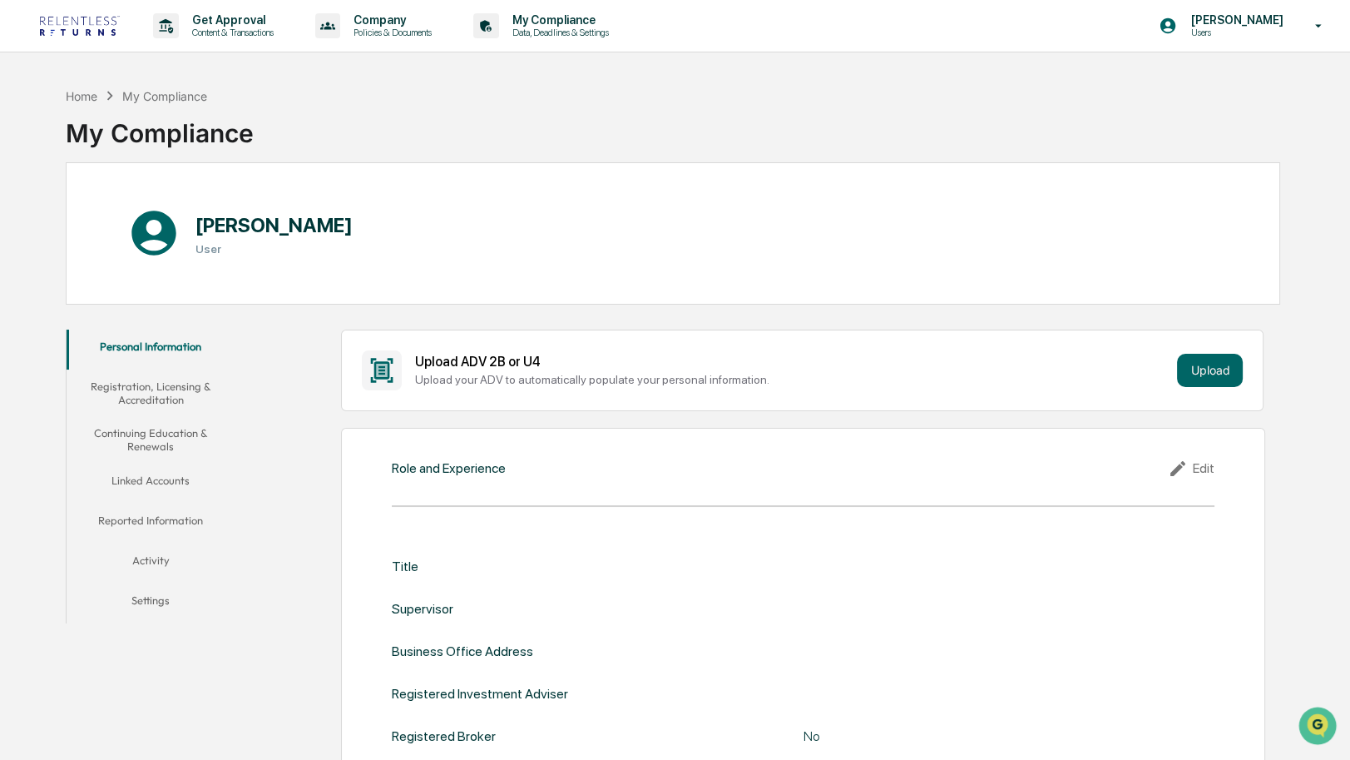
click at [1198, 463] on div "Edit" at bounding box center [1191, 468] width 47 height 20
click at [594, 369] on div "Upload ADV 2B or U4 Upload your ADV to automatically populate your personal inf…" at bounding box center [793, 370] width 756 height 32
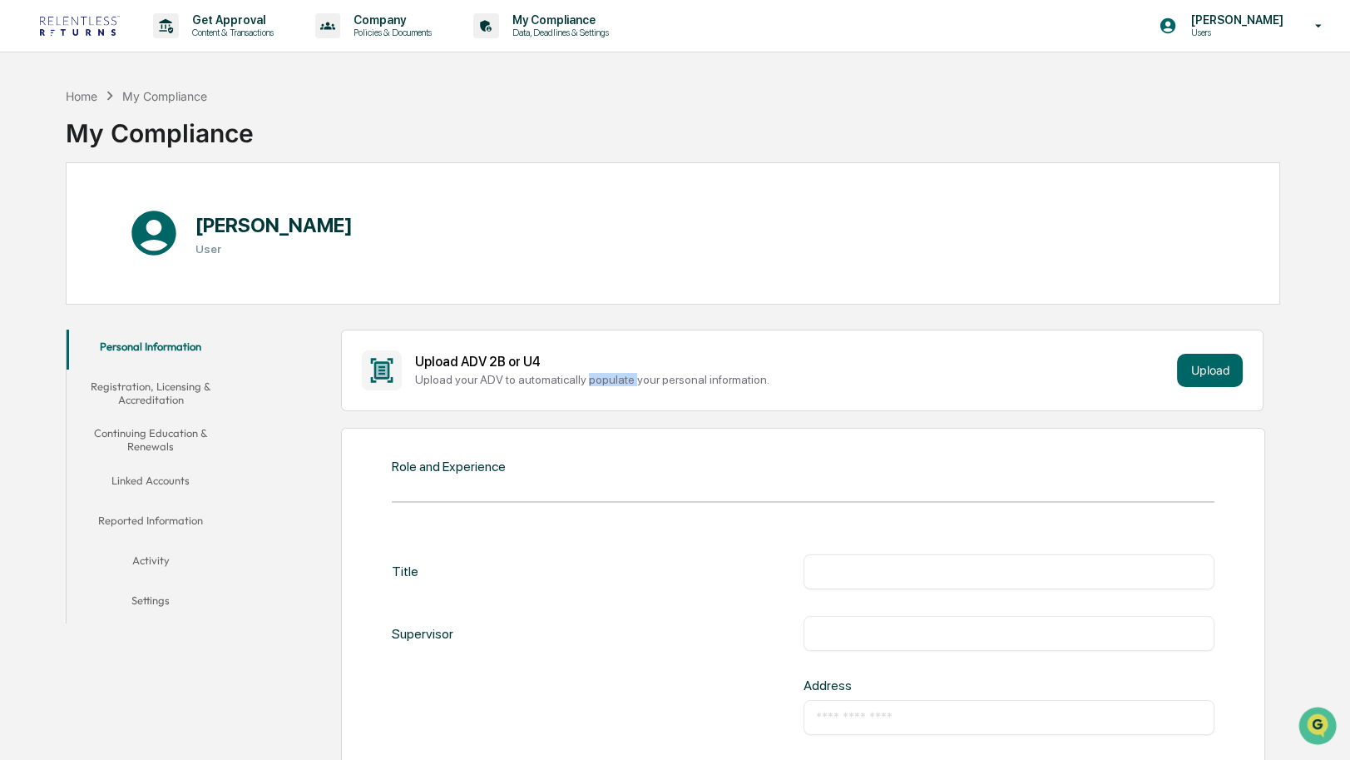
click at [594, 369] on div "Upload ADV 2B or U4 Upload your ADV to automatically populate your personal inf…" at bounding box center [793, 370] width 756 height 32
drag, startPoint x: 594, startPoint y: 369, endPoint x: 616, endPoint y: 359, distance: 24.2
click at [616, 359] on div "Upload ADV 2B or U4 Upload your ADV to automatically populate your personal inf…" at bounding box center [793, 370] width 756 height 32
click at [616, 359] on div "Upload ADV 2B or U4" at bounding box center [793, 362] width 756 height 16
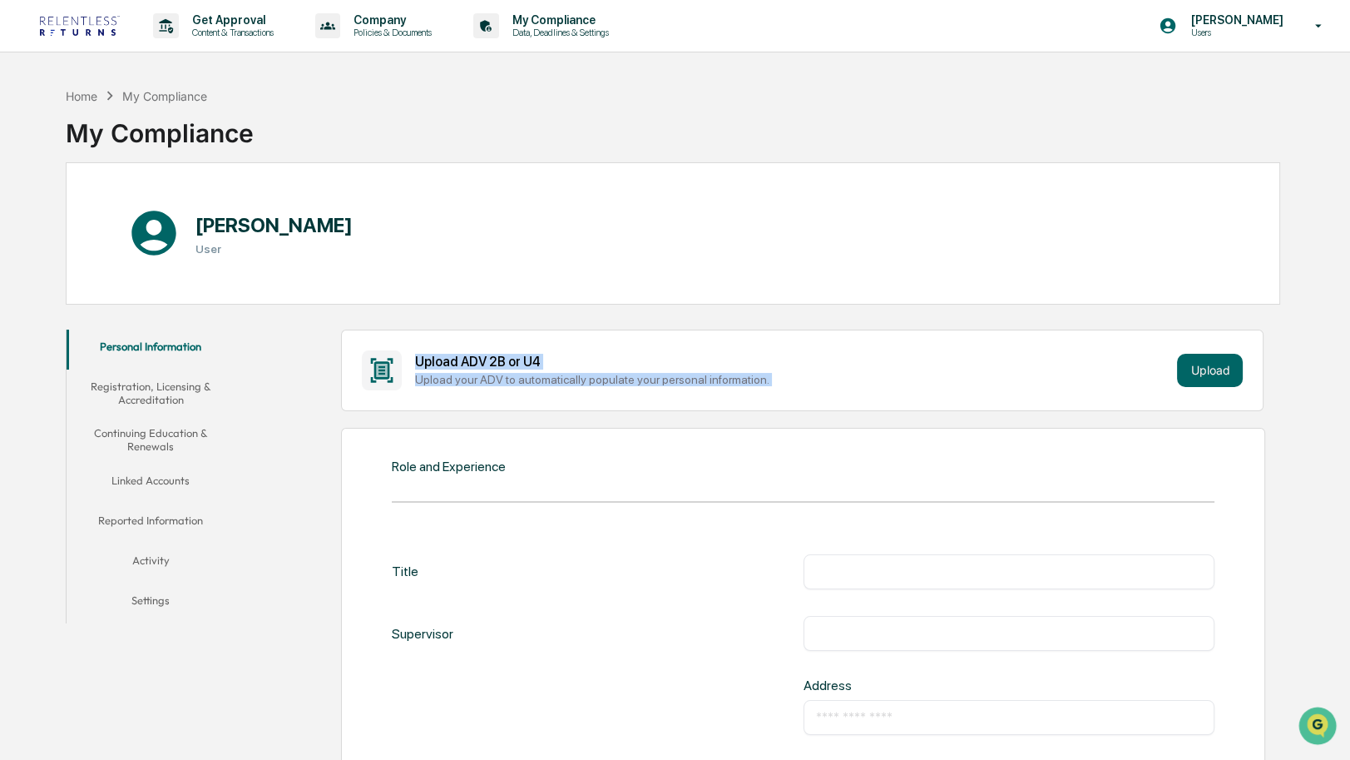
drag, startPoint x: 616, startPoint y: 359, endPoint x: 640, endPoint y: 387, distance: 37.2
click at [640, 387] on div "Upload ADV 2B or U4 Upload your ADV to automatically populate your personal inf…" at bounding box center [803, 370] width 882 height 40
click at [640, 383] on div "Upload your ADV to automatically populate your personal information." at bounding box center [793, 379] width 756 height 13
drag, startPoint x: 640, startPoint y: 383, endPoint x: 647, endPoint y: 359, distance: 25.3
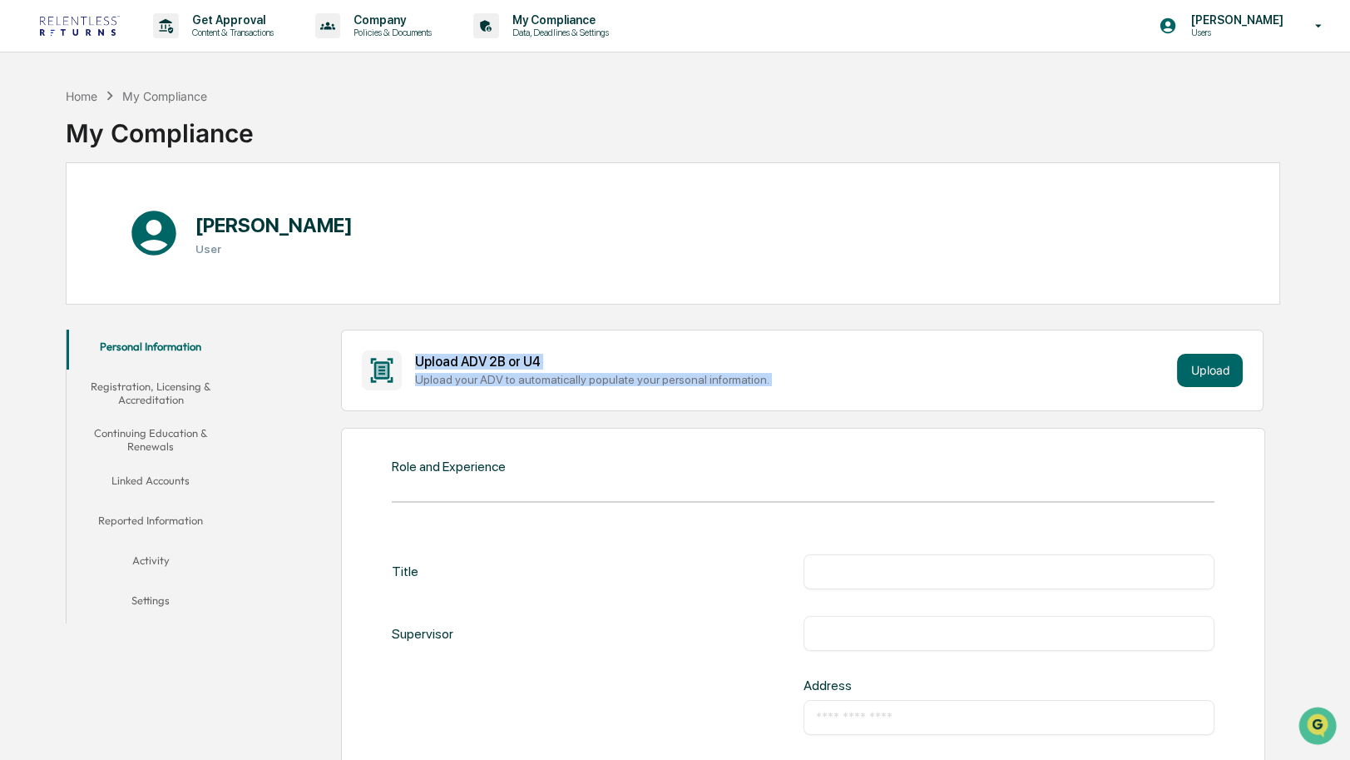
click at [647, 359] on div "Upload ADV 2B or U4 Upload your ADV to automatically populate your personal inf…" at bounding box center [793, 370] width 756 height 32
click at [647, 359] on div "Upload ADV 2B or U4" at bounding box center [793, 362] width 756 height 16
drag, startPoint x: 647, startPoint y: 359, endPoint x: 676, endPoint y: 419, distance: 66.3
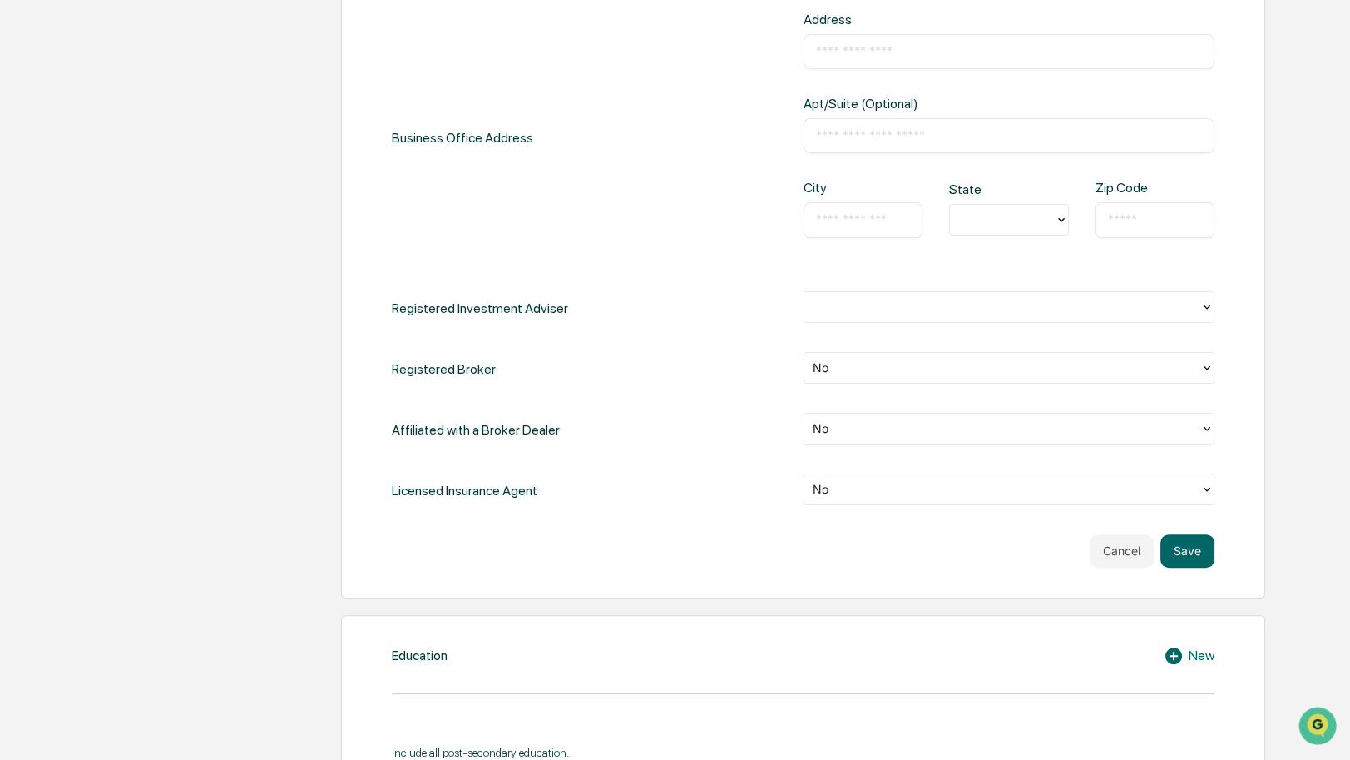
click at [1116, 545] on button "Cancel" at bounding box center [1122, 550] width 64 height 33
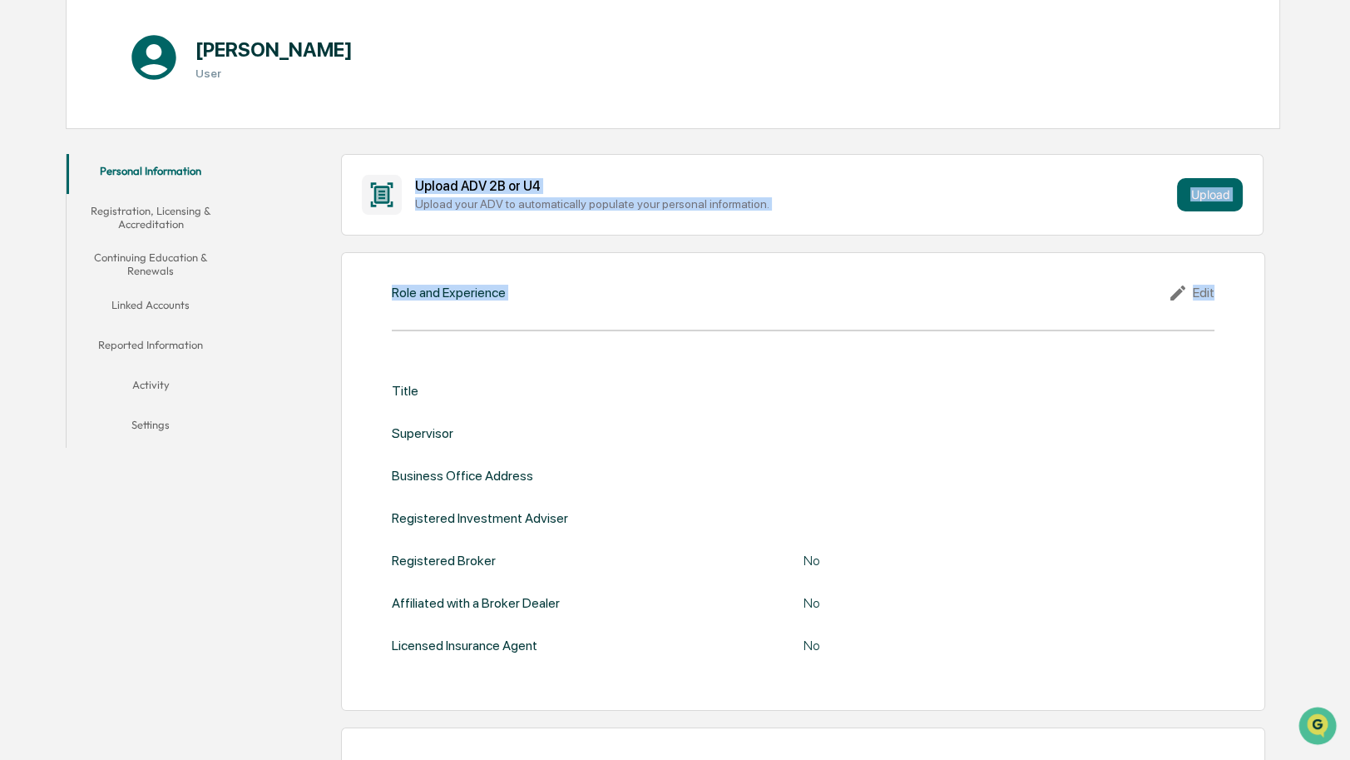
scroll to position [170, 0]
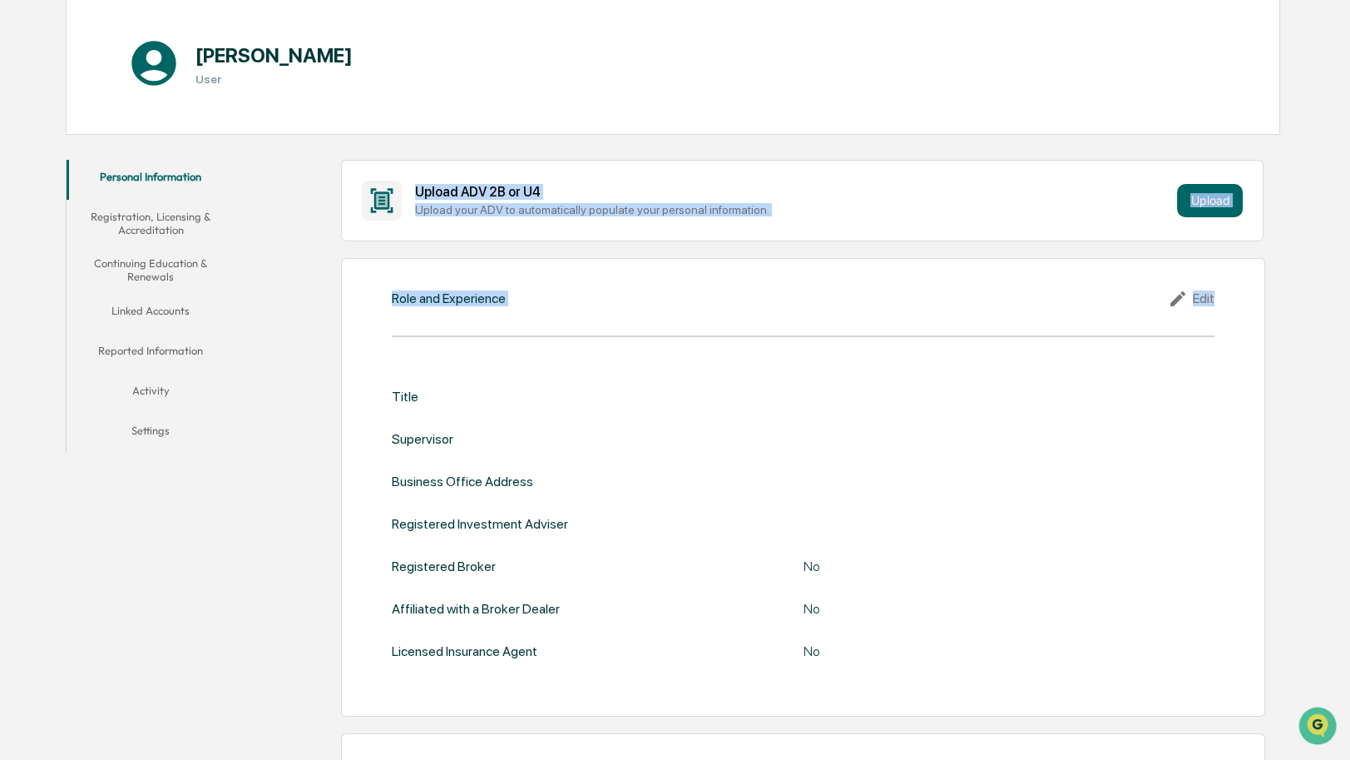
click at [850, 176] on div "Upload ADV 2B or U4 Upload your ADV to automatically populate your personal inf…" at bounding box center [803, 201] width 924 height 82
